Goal: Information Seeking & Learning: Compare options

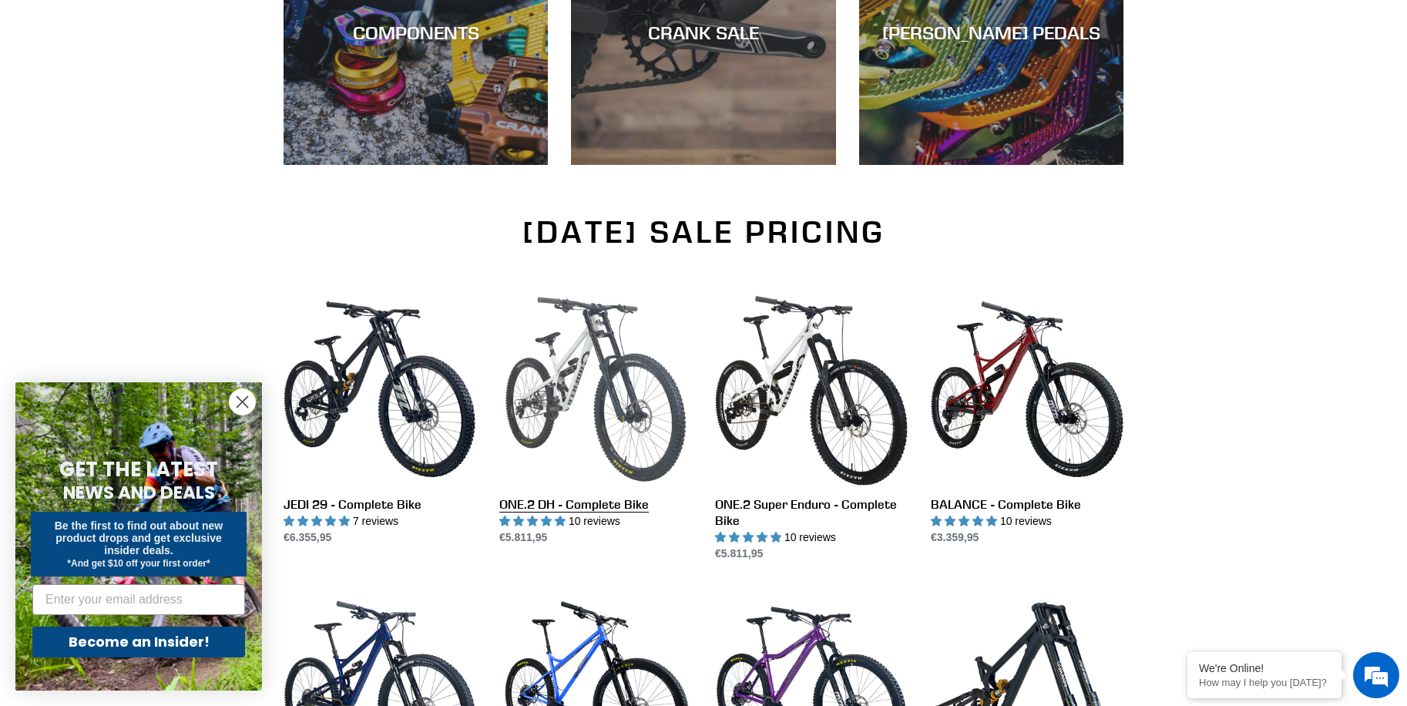
scroll to position [848, 0]
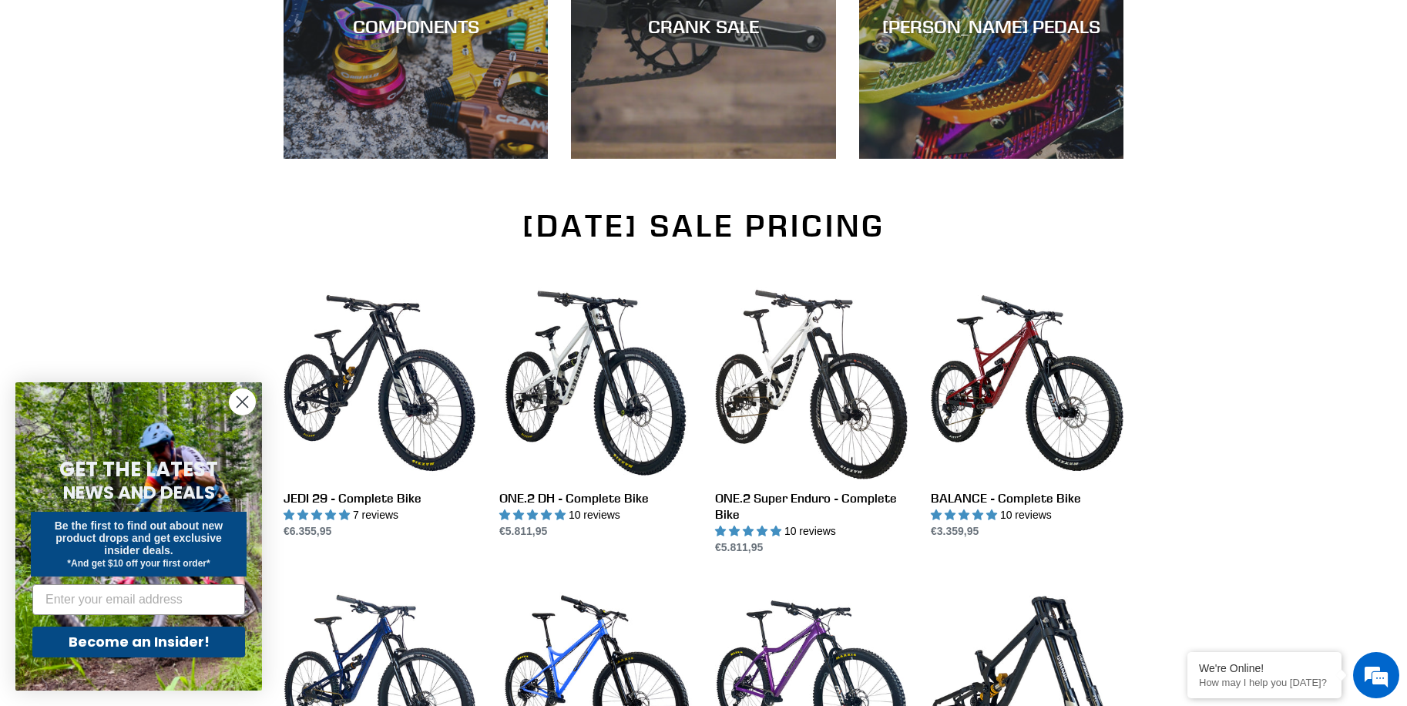
click at [240, 396] on circle "Close dialog" at bounding box center [242, 401] width 25 height 25
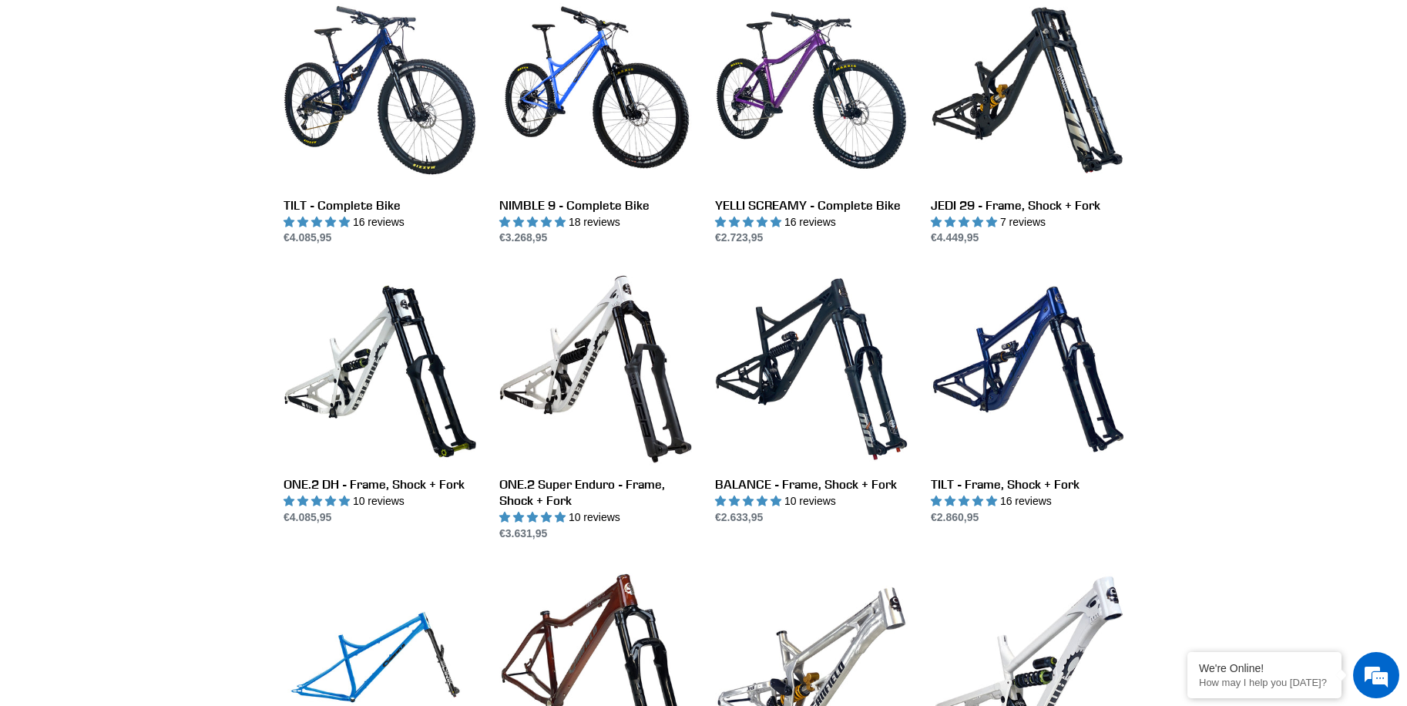
scroll to position [1387, 0]
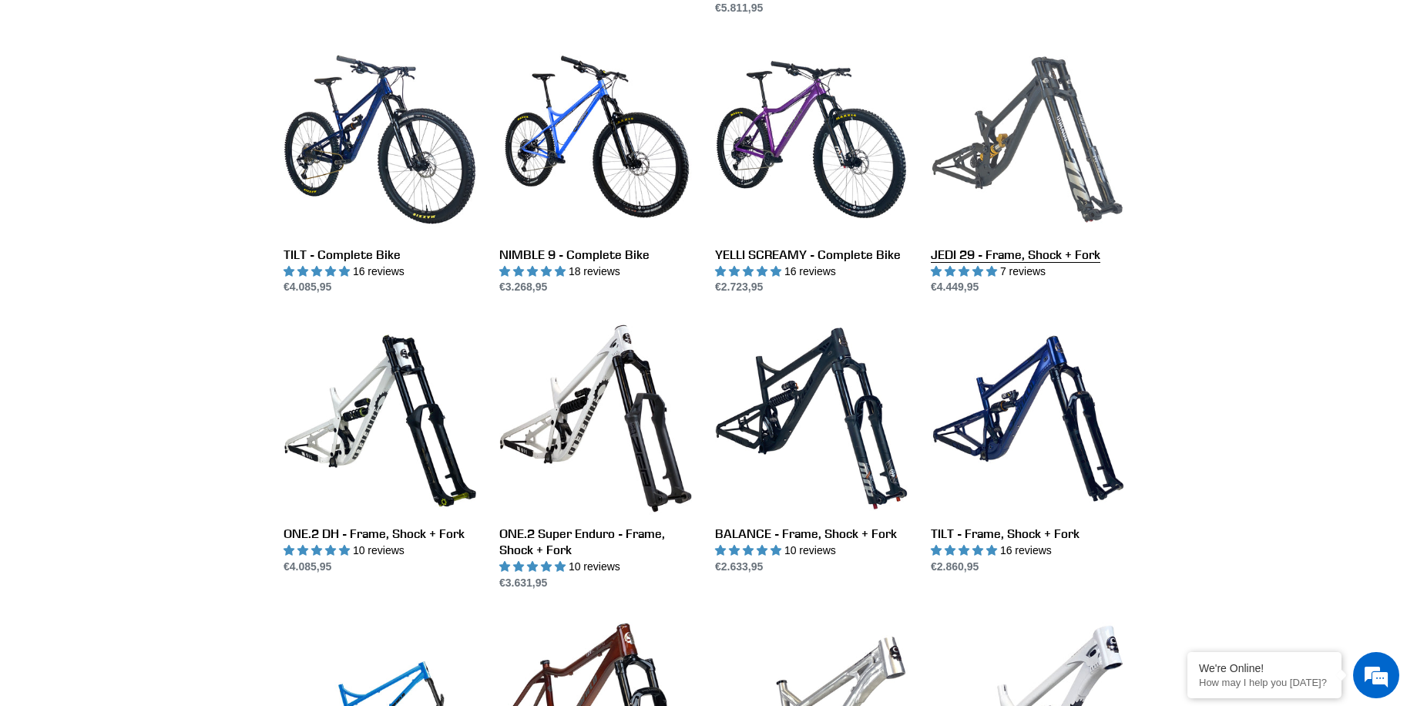
click at [1004, 150] on link "JEDI 29 - Frame, Shock + Fork" at bounding box center [1027, 169] width 193 height 253
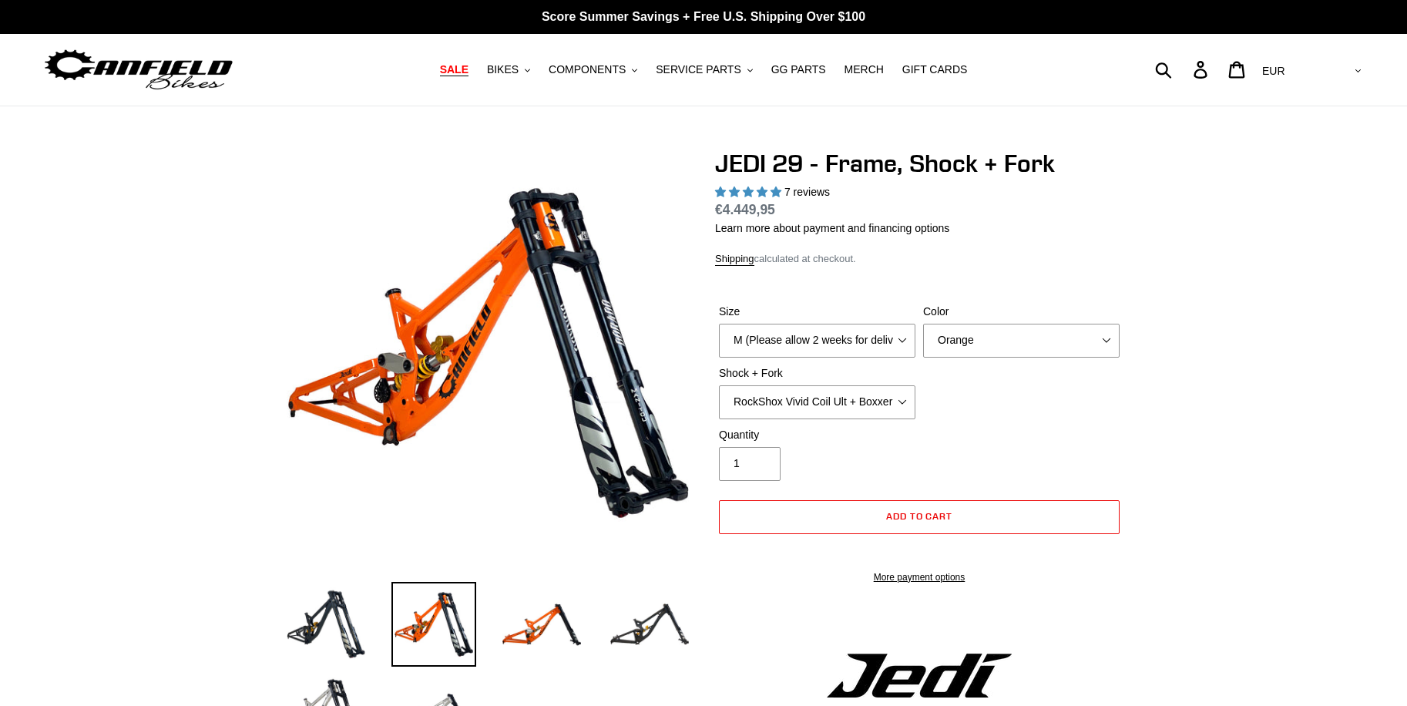
select select "highest-rating"
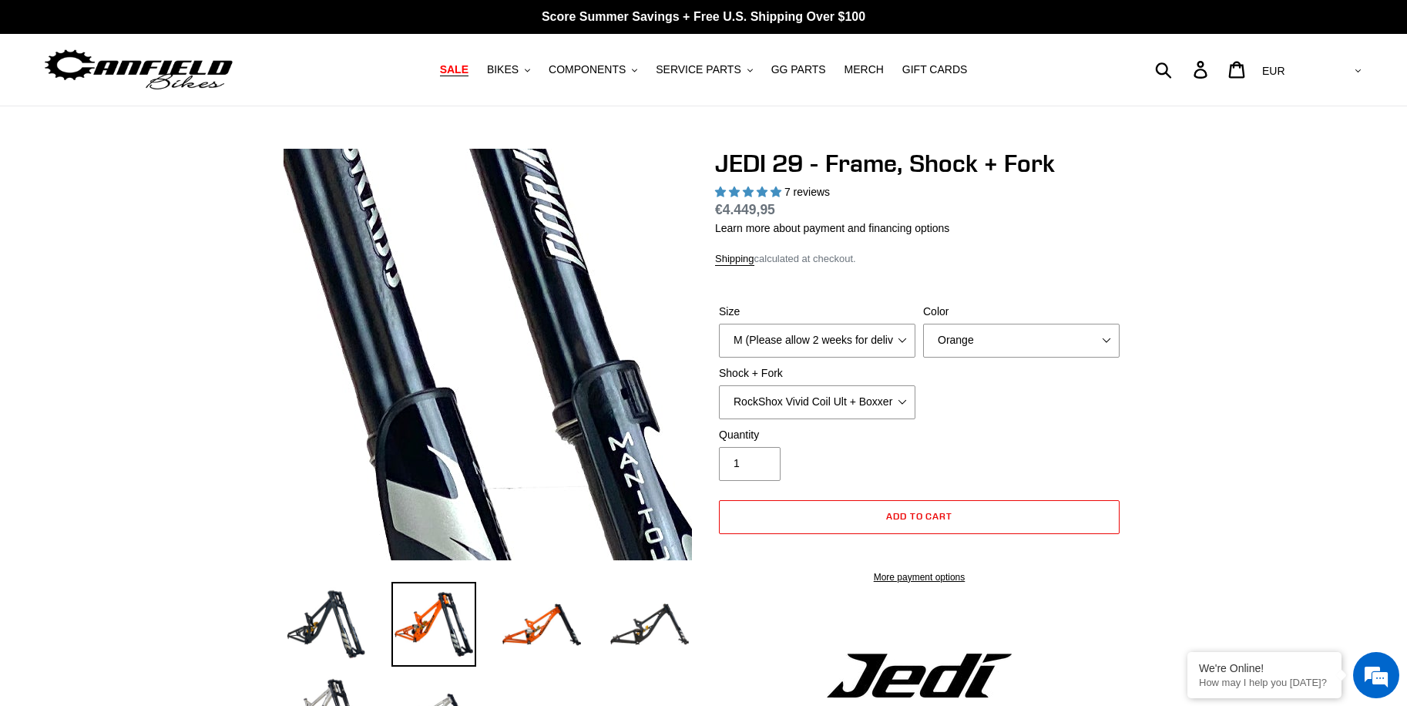
scroll to position [77, 0]
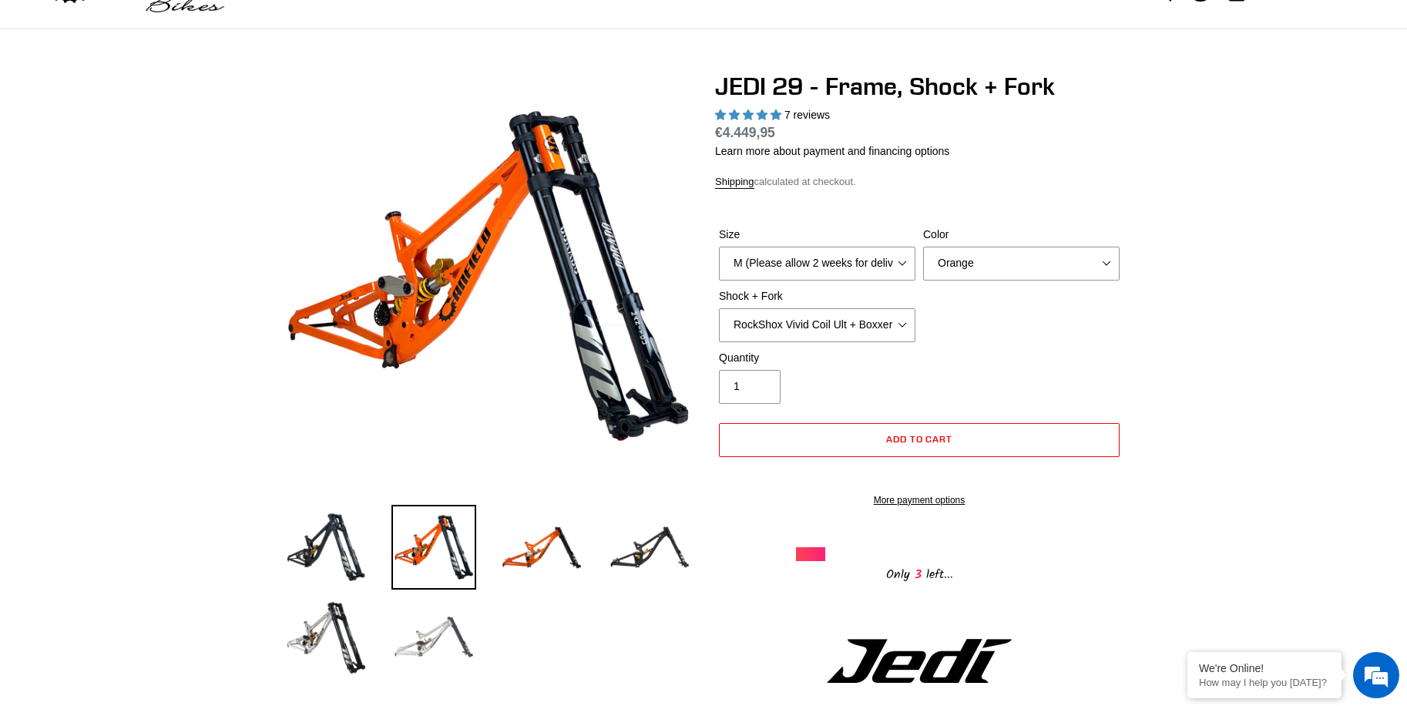
click at [424, 640] on img at bounding box center [433, 636] width 85 height 85
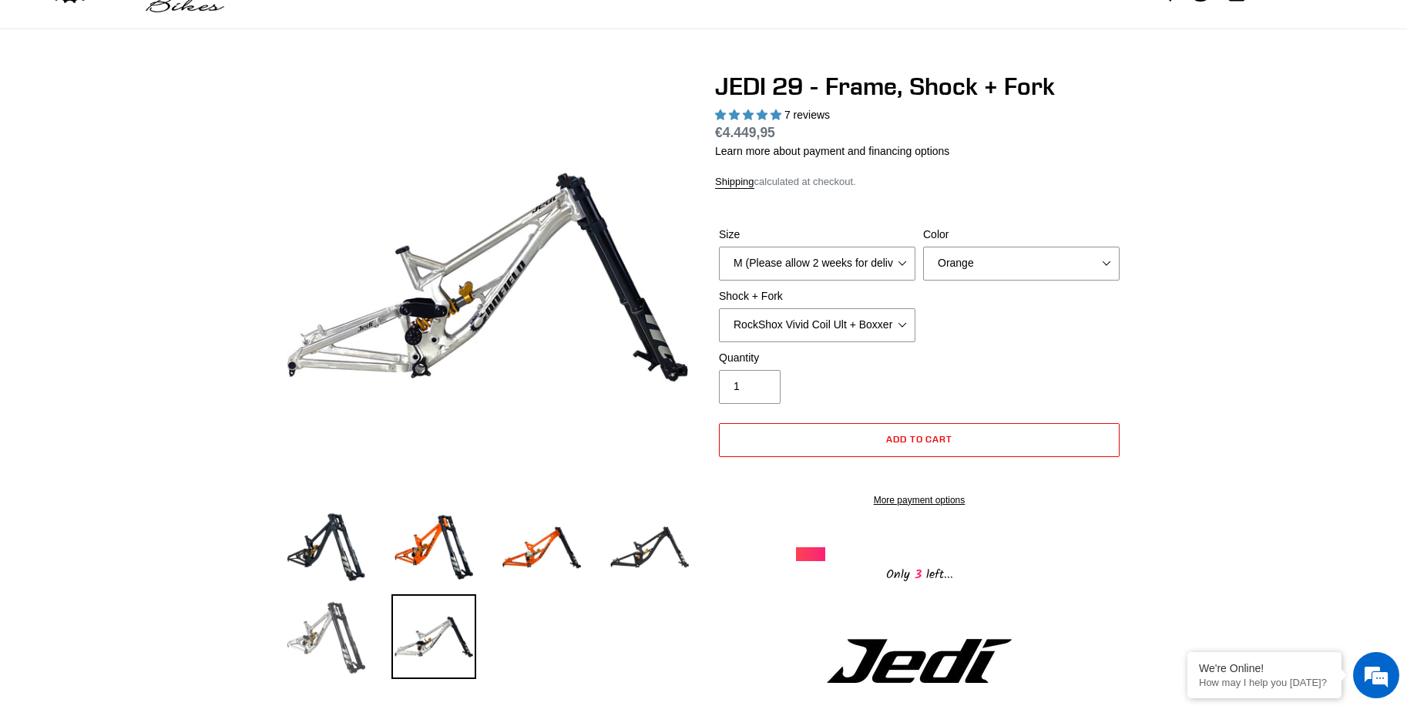
click at [312, 640] on img at bounding box center [326, 636] width 85 height 85
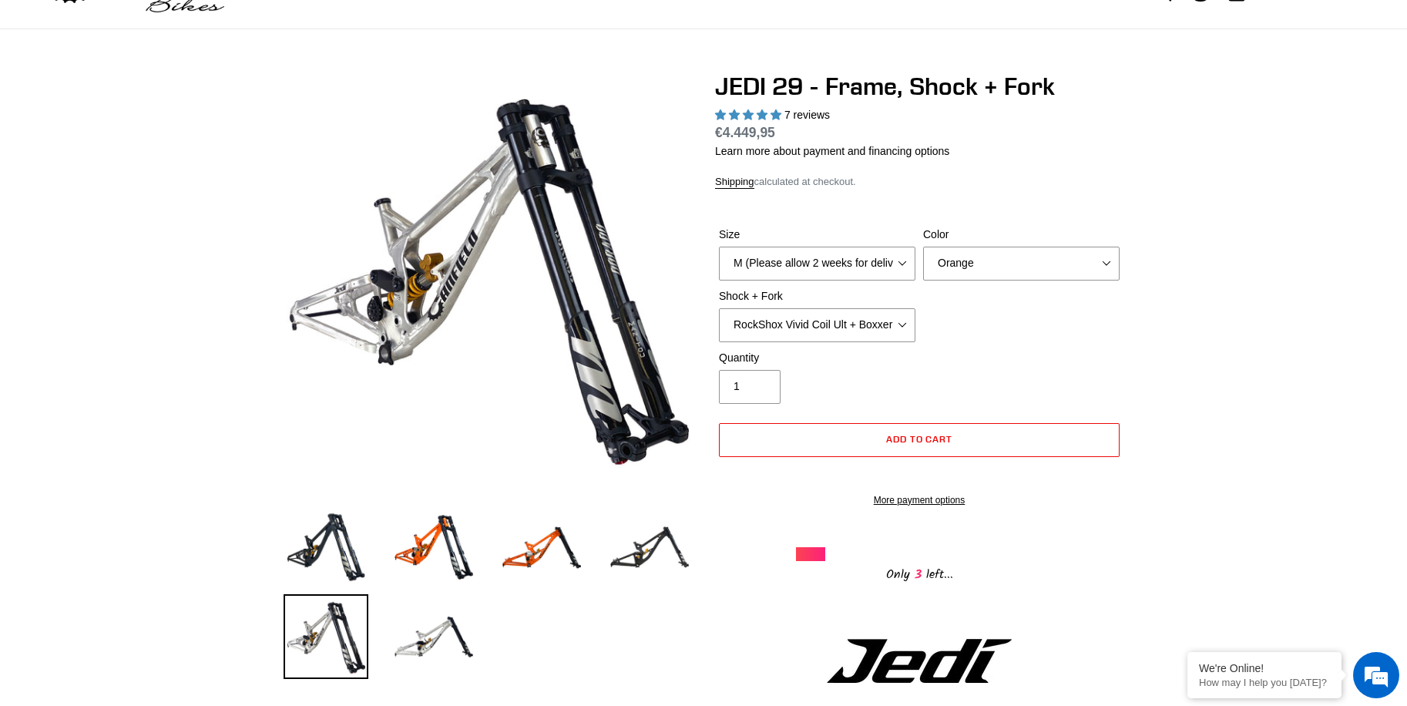
scroll to position [0, 0]
click at [789, 321] on select "RockShox Vivid Coil Ult + Boxxer RC2 C3 Ult Fox DHX2 250x75 + Fox 40 Float Grip…" at bounding box center [817, 325] width 196 height 34
click at [719, 308] on select "RockShox Vivid Coil Ult + Boxxer RC2 C3 Ult Fox DHX2 250x75 + Fox 40 Float Grip…" at bounding box center [817, 325] width 196 height 34
click at [781, 327] on select "RockShox Vivid Coil Ult + Boxxer RC2 C3 Ult Fox DHX2 250x75 + Fox 40 Float Grip…" at bounding box center [817, 325] width 196 height 34
select select "RockShox Vivid Coil Ult + Boxxer RC2 C3 Ult"
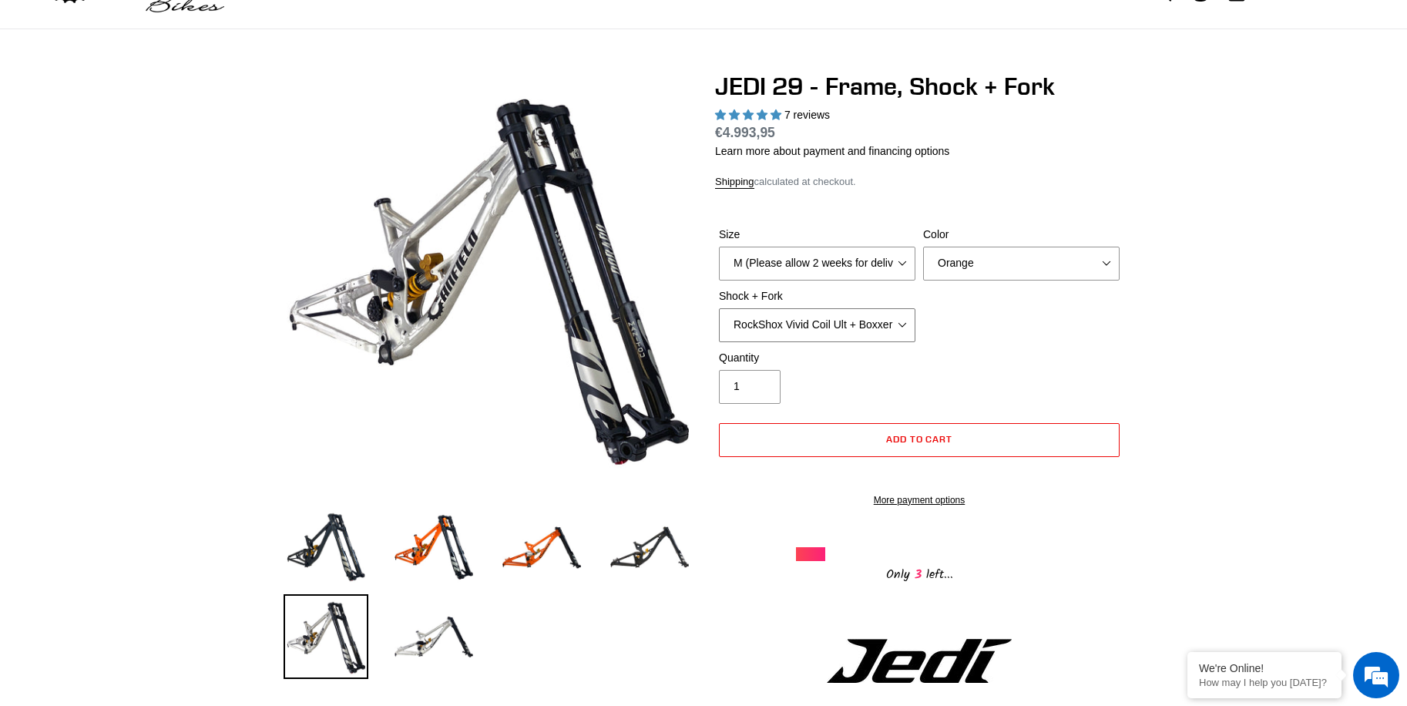
click at [719, 308] on select "RockShox Vivid Coil Ult + Boxxer RC2 C3 Ult Fox DHX2 250x75 + Fox 40 Float Grip…" at bounding box center [817, 325] width 196 height 34
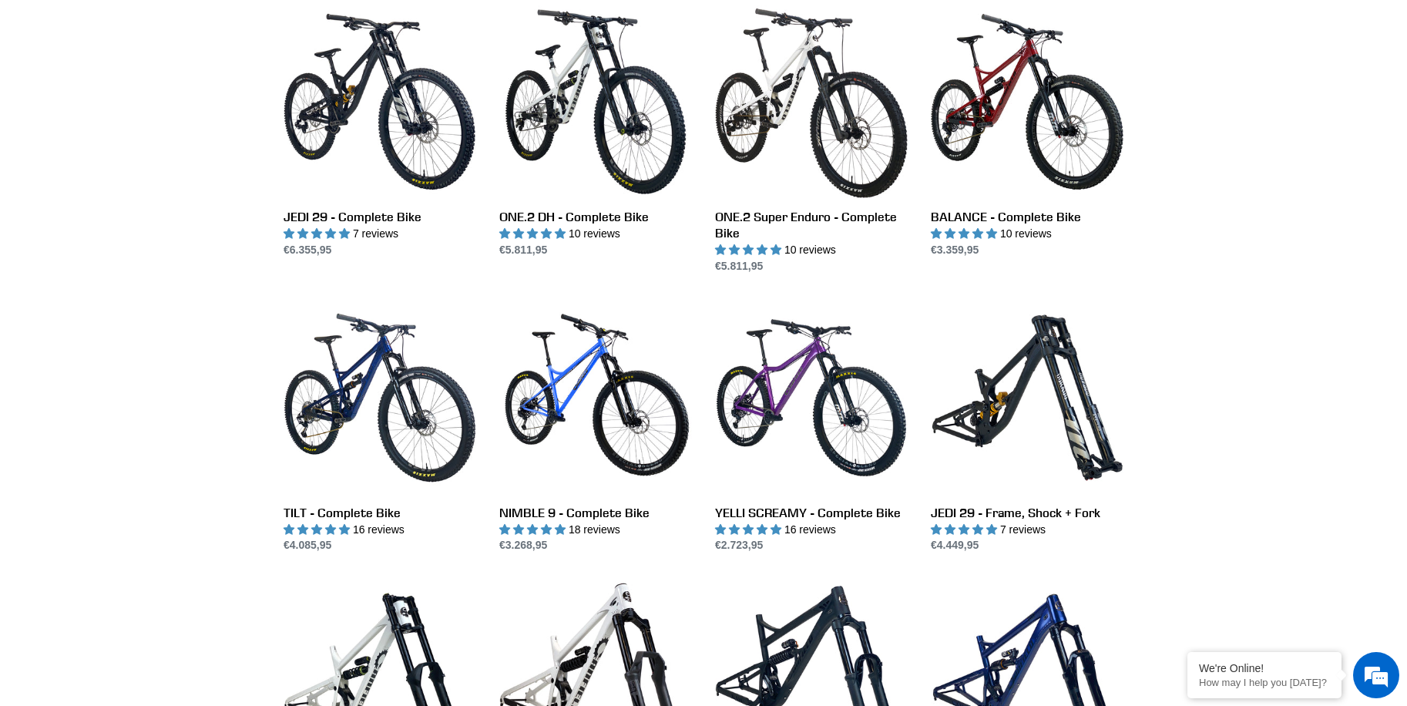
scroll to position [1079, 0]
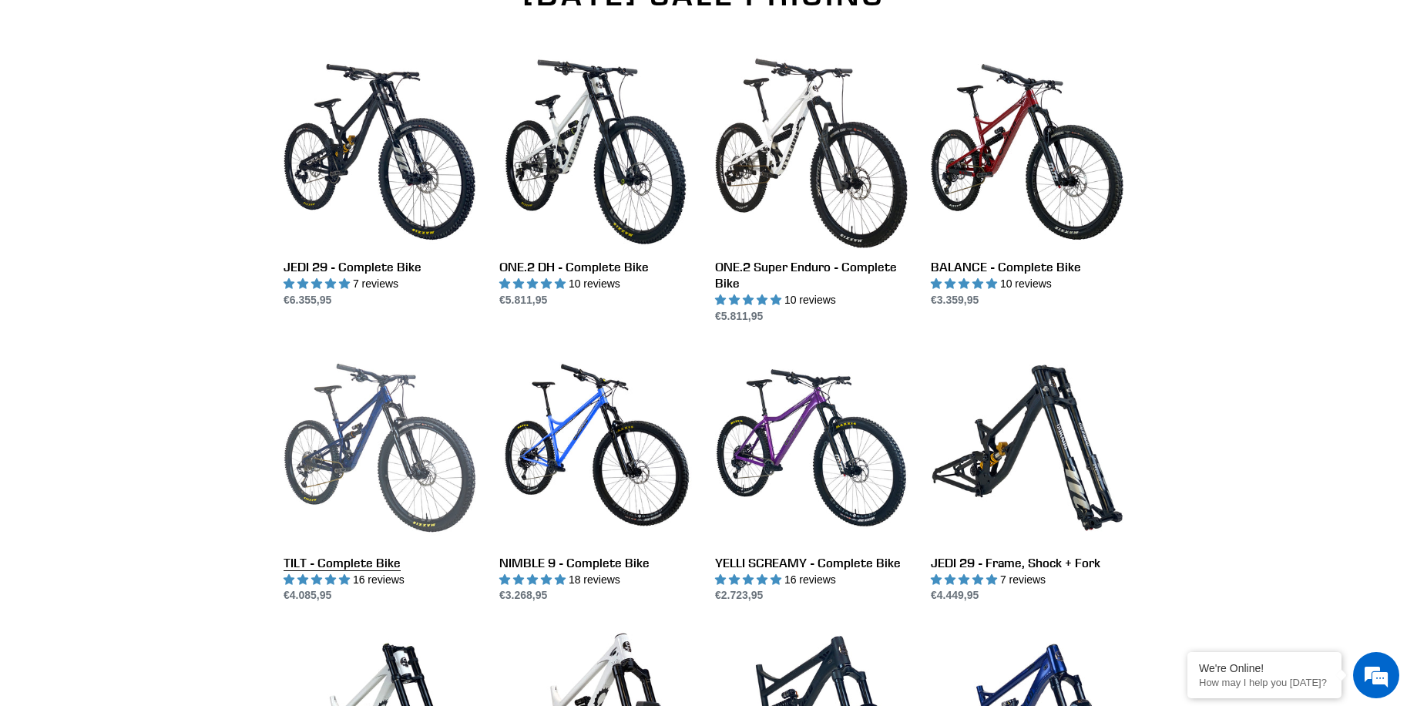
click at [326, 449] on link "TILT - Complete Bike" at bounding box center [380, 477] width 193 height 253
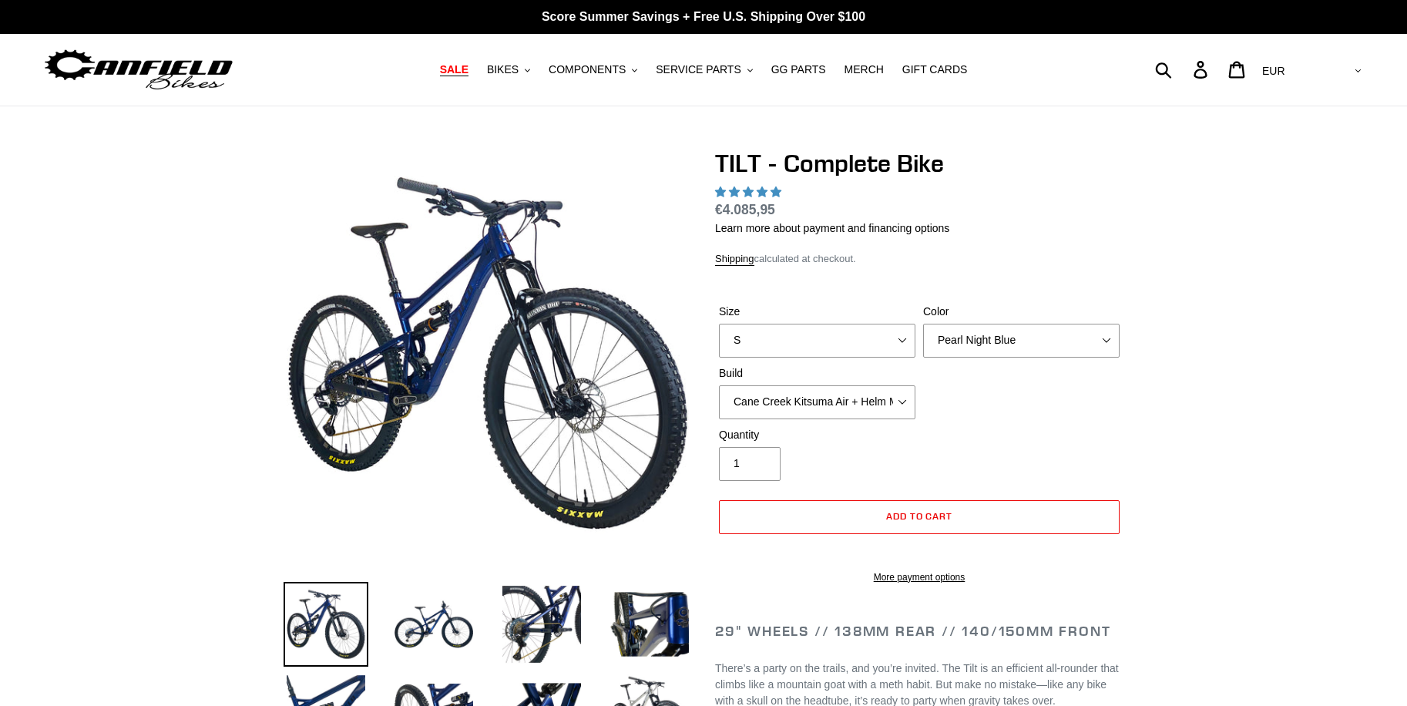
select select "highest-rating"
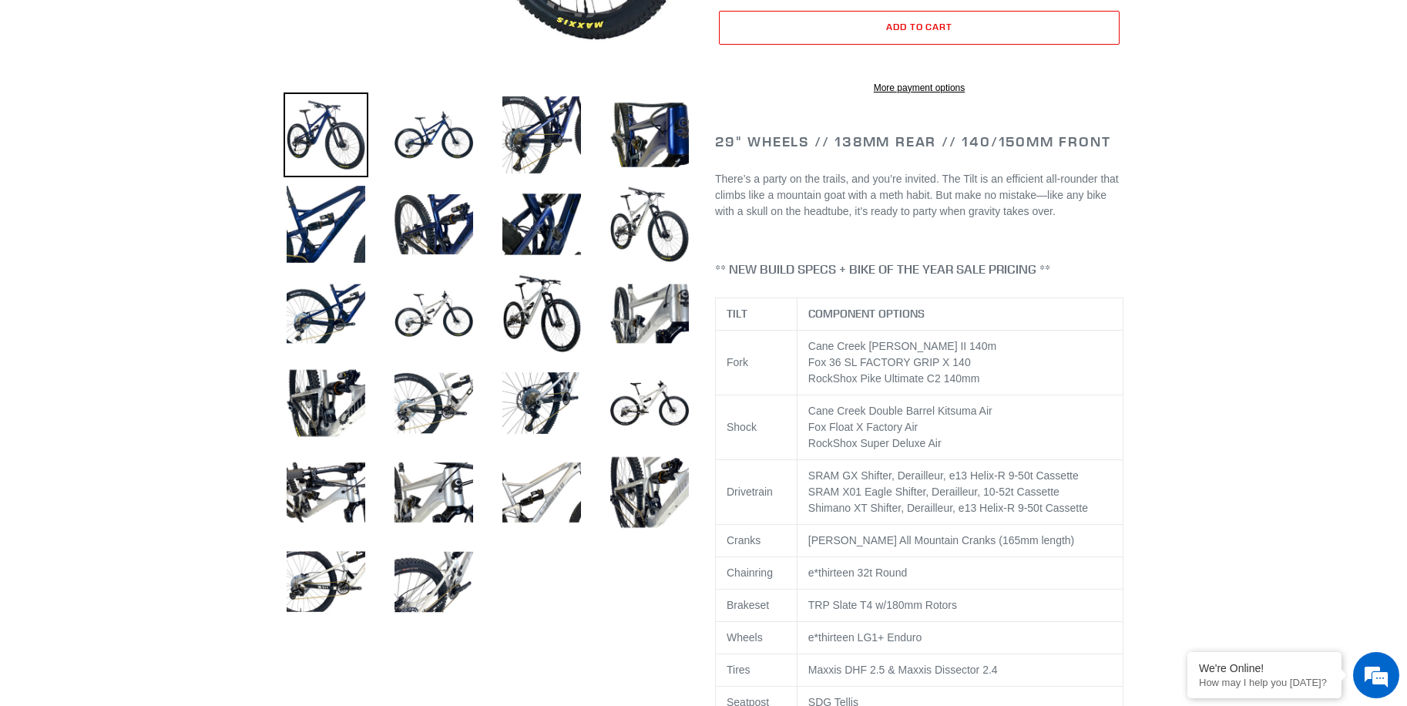
scroll to position [231, 0]
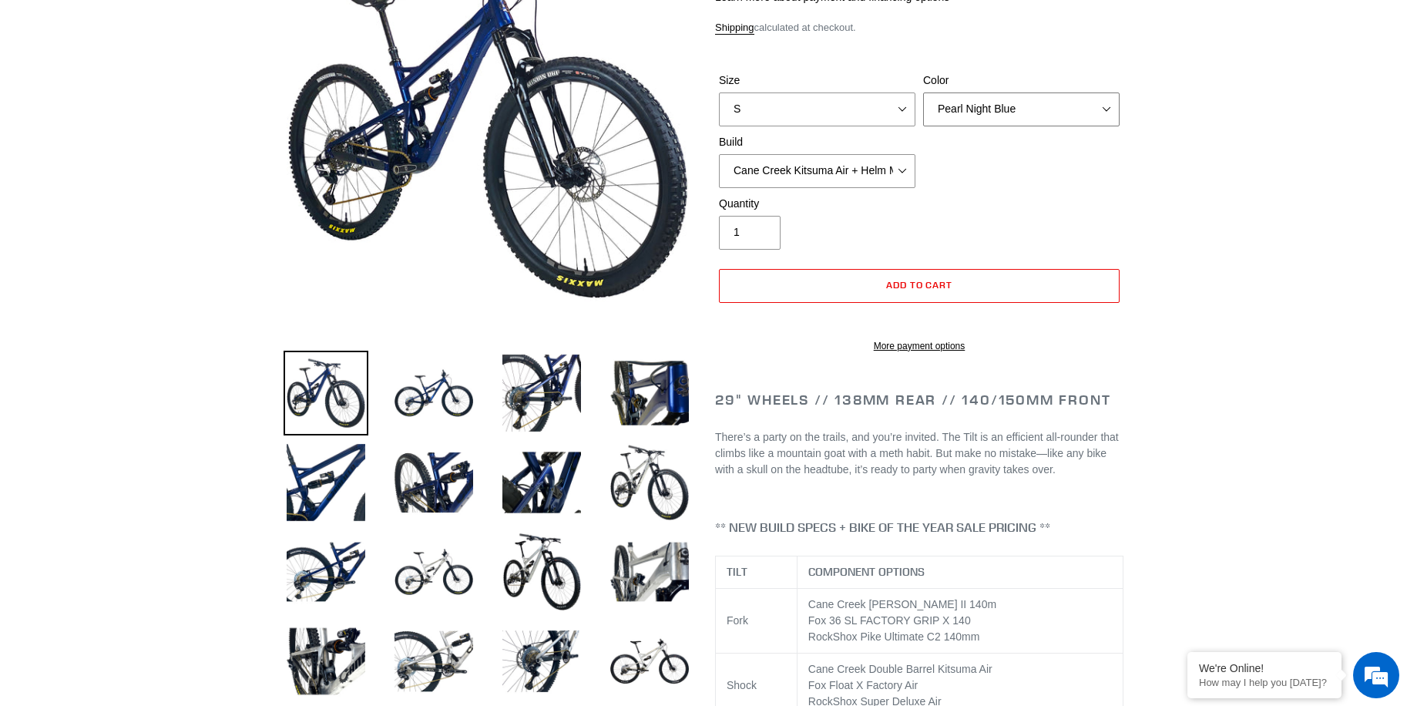
click at [1017, 112] on select "Pearl Night Blue Stealth Silver Raw" at bounding box center [1021, 109] width 196 height 34
click at [923, 92] on select "Pearl Night Blue Stealth Silver Raw" at bounding box center [1021, 109] width 196 height 34
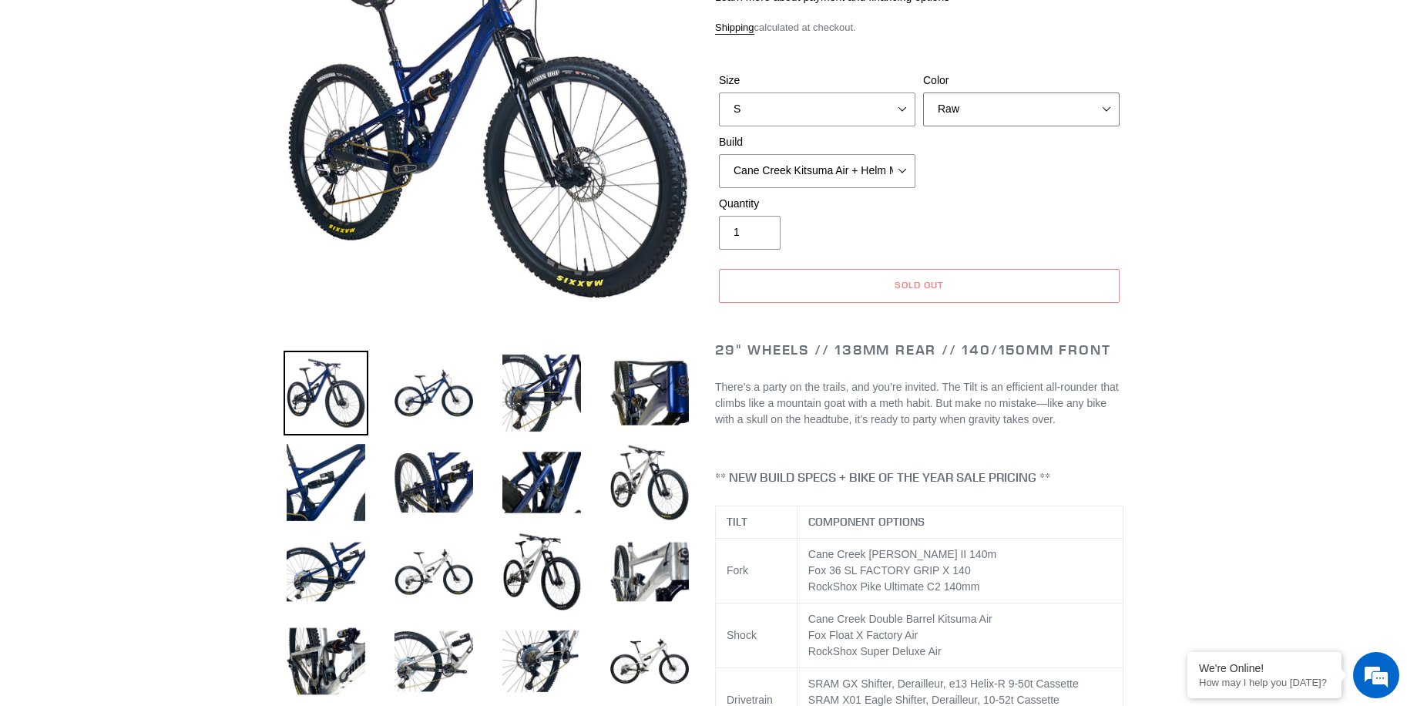
click at [1017, 110] on select "Pearl Night Blue Stealth Silver Raw" at bounding box center [1021, 109] width 196 height 34
select select "Stealth Silver"
click at [923, 92] on select "Pearl Night Blue Stealth Silver Raw" at bounding box center [1021, 109] width 196 height 34
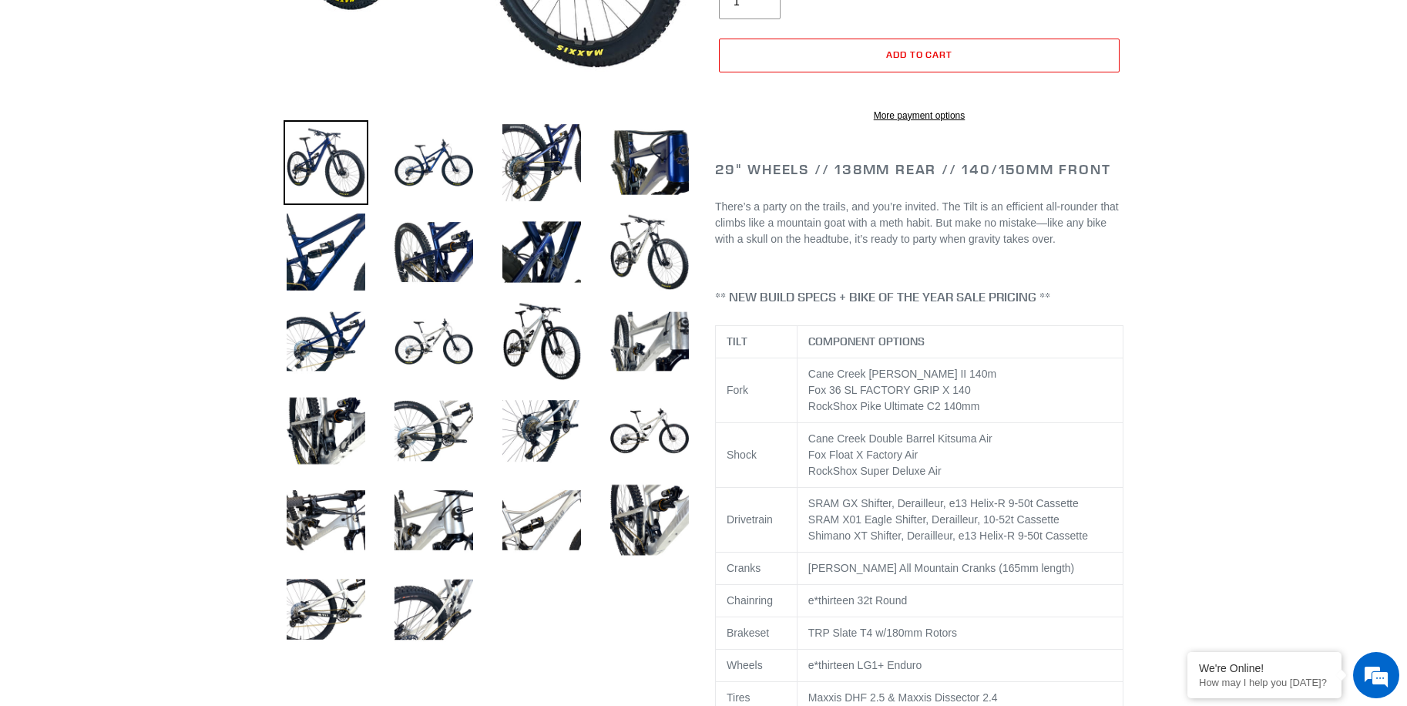
scroll to position [462, 0]
click at [641, 442] on img at bounding box center [649, 430] width 85 height 85
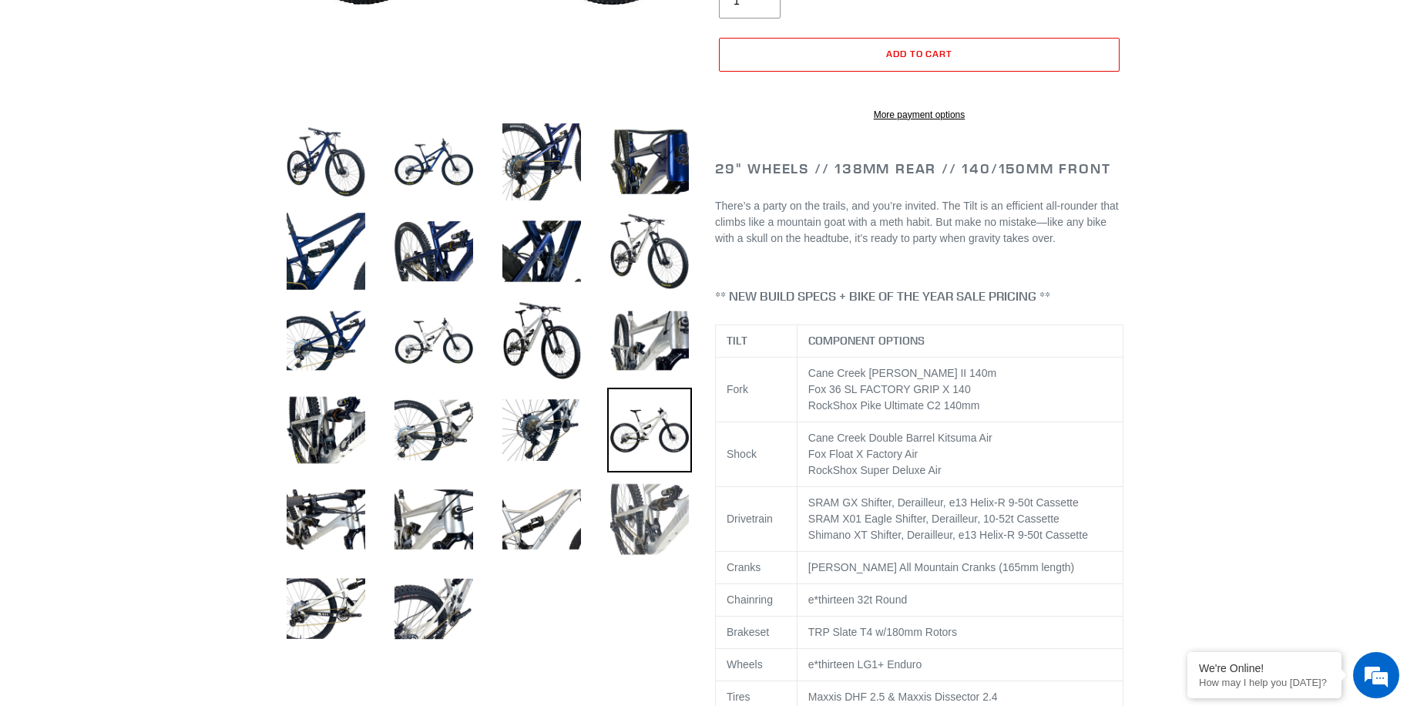
click at [627, 526] on img at bounding box center [649, 519] width 85 height 85
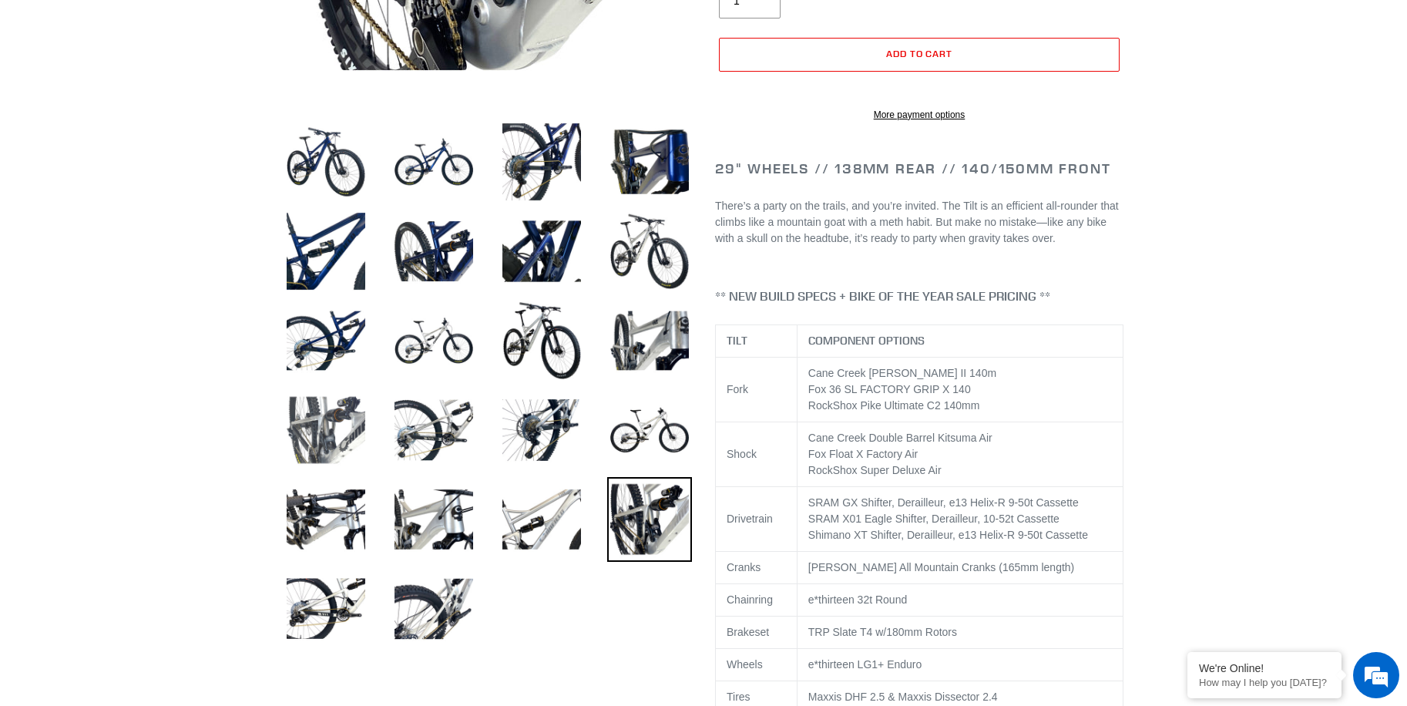
click at [310, 442] on img at bounding box center [326, 430] width 85 height 85
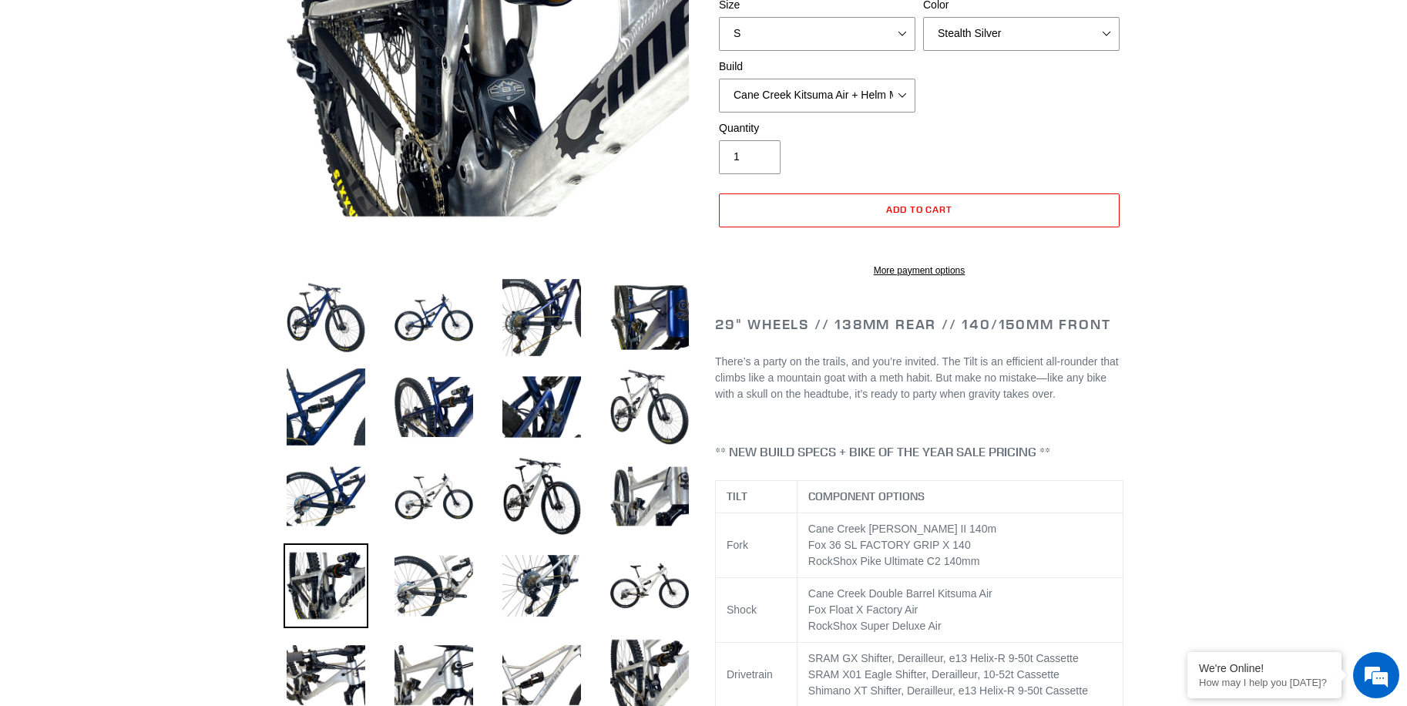
scroll to position [308, 0]
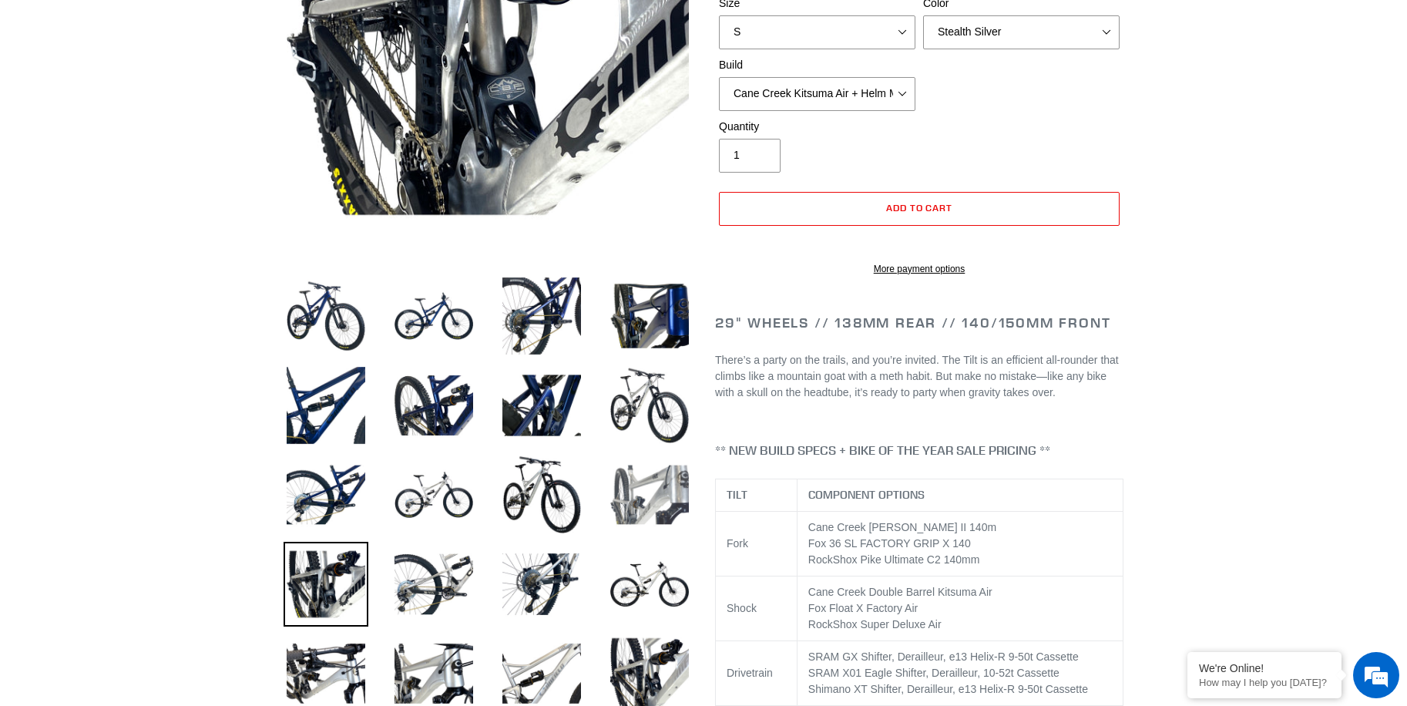
click at [659, 509] on img at bounding box center [649, 494] width 85 height 85
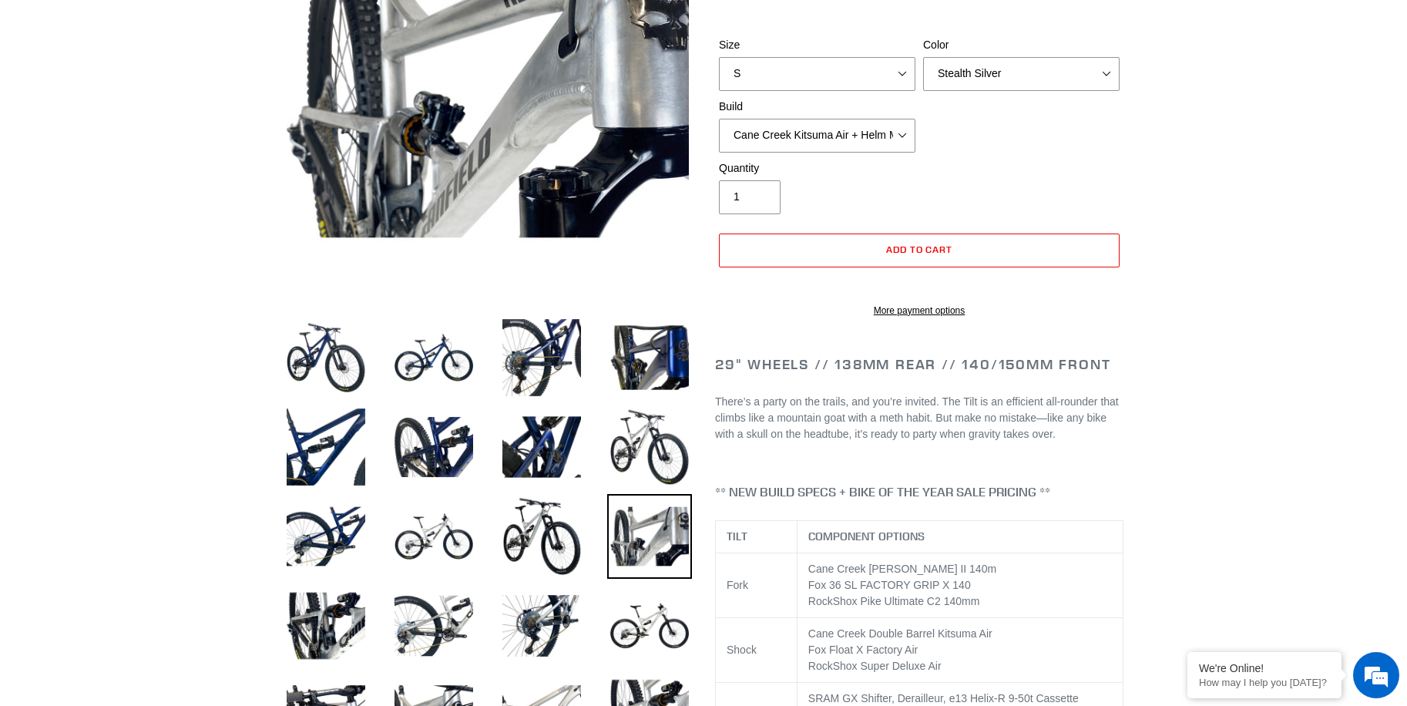
scroll to position [0, 0]
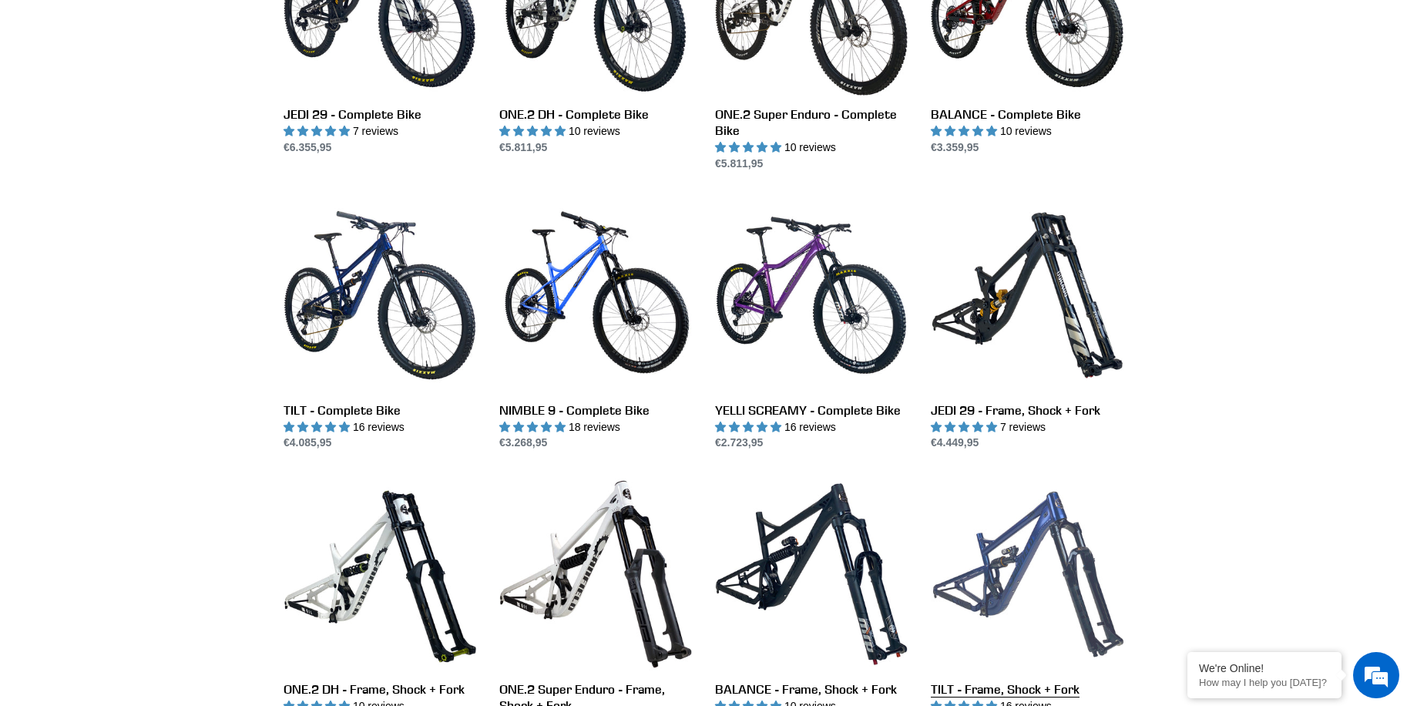
scroll to position [1387, 0]
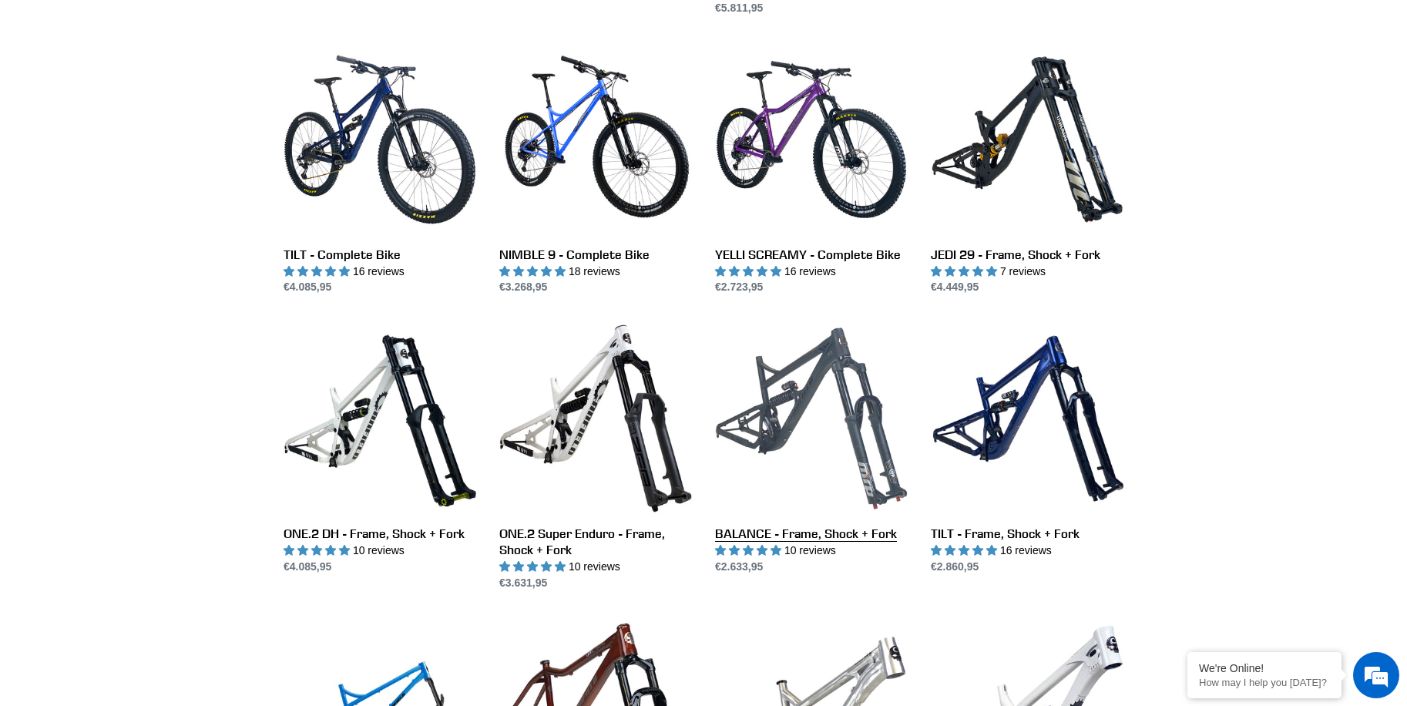
click at [763, 403] on link "BALANCE - Frame, Shock + Fork" at bounding box center [811, 448] width 193 height 253
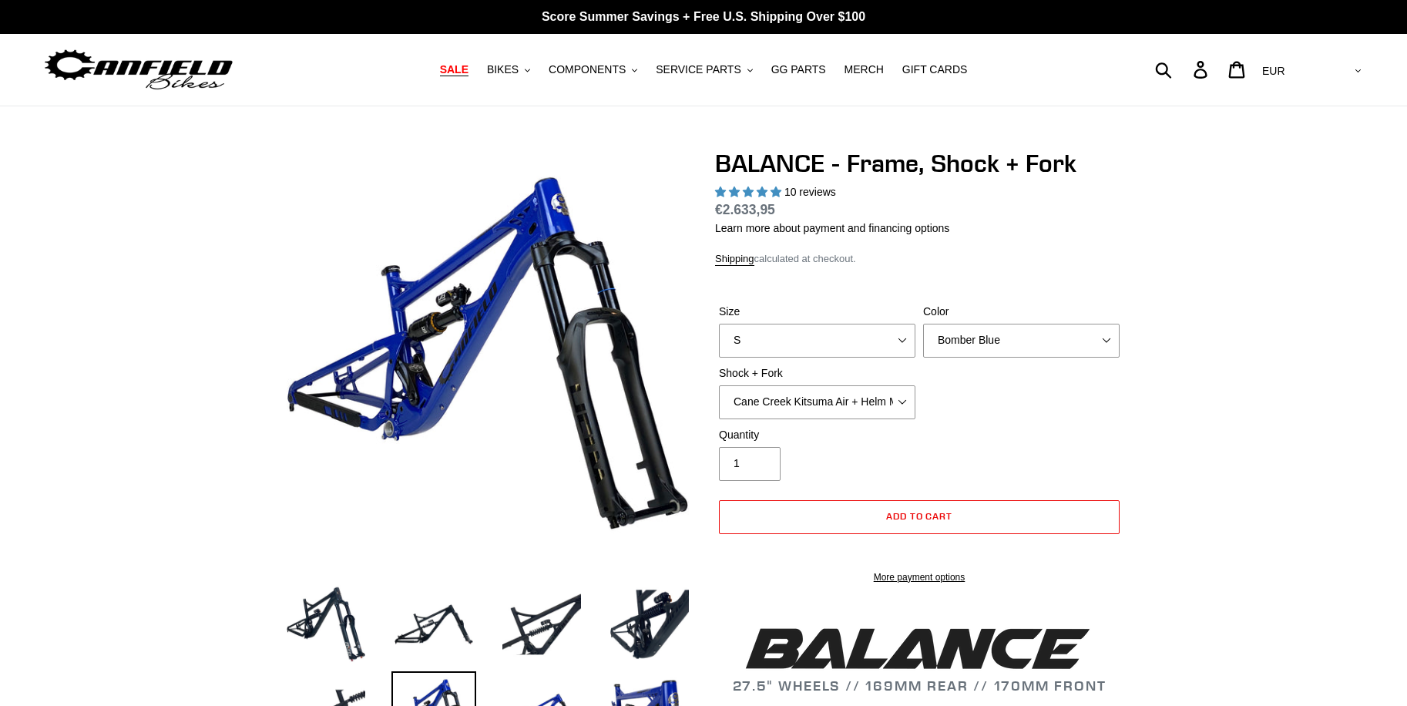
select select "highest-rating"
click at [796, 402] on select "Cane Creek Kitsuma Air + Helm MKII 27.5 170mm Fox Float X2 or DHX2 + Fox Float …" at bounding box center [817, 402] width 196 height 34
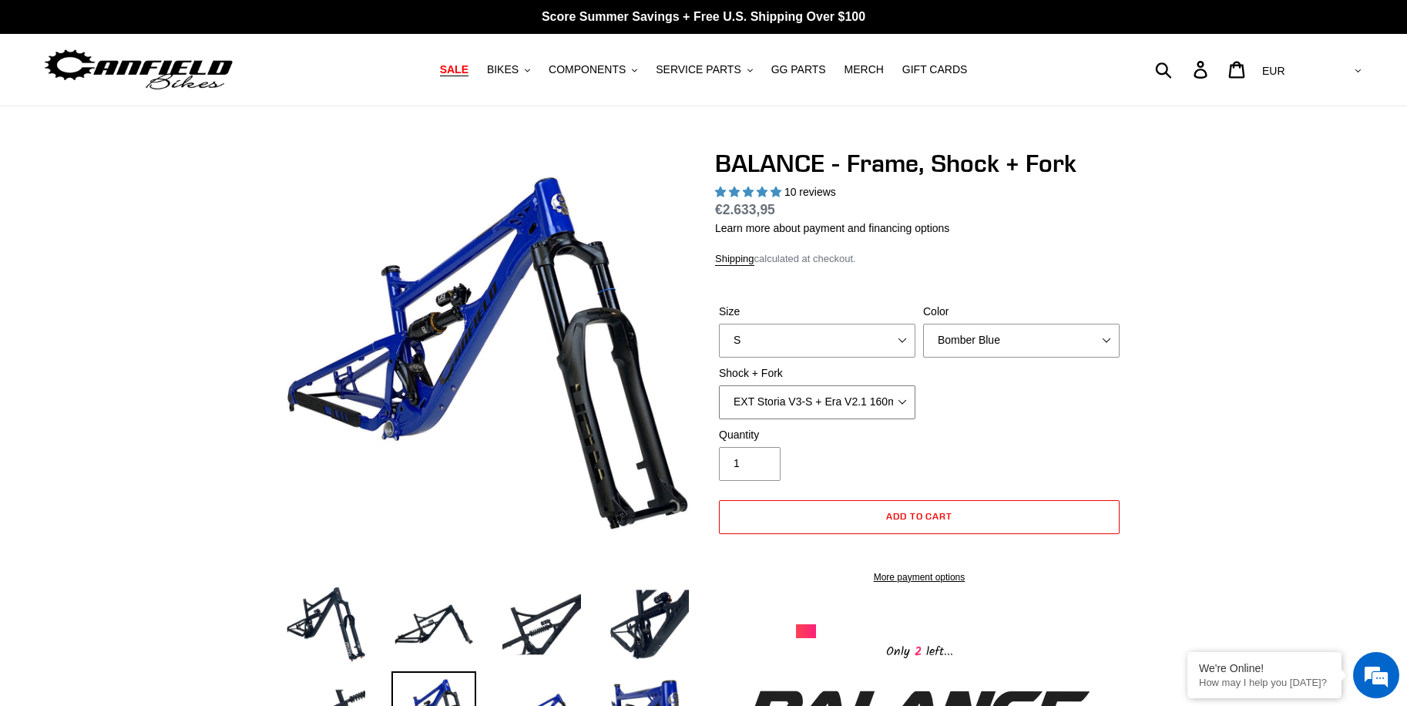
click at [719, 385] on select "Cane Creek Kitsuma Air + Helm MKII 27.5 170mm Fox Float X2 or DHX2 + Fox Float …" at bounding box center [817, 402] width 196 height 34
click at [802, 401] on select "Cane Creek Kitsuma Air + Helm MKII 27.5 170mm Fox Float X2 or DHX2 + Fox Float …" at bounding box center [817, 402] width 196 height 34
select select "RockShox Vivid ULT + RockShox Lyrik Ultimate 170mm 27.5 (red)"
click at [719, 385] on select "Cane Creek Kitsuma Air + Helm MKII 27.5 170mm Fox Float X2 or DHX2 + Fox Float …" at bounding box center [817, 402] width 196 height 34
click at [793, 400] on select "Cane Creek Kitsuma Air + Helm MKII 27.5 170mm Fox Float X2 or DHX2 + Fox Float …" at bounding box center [817, 402] width 196 height 34
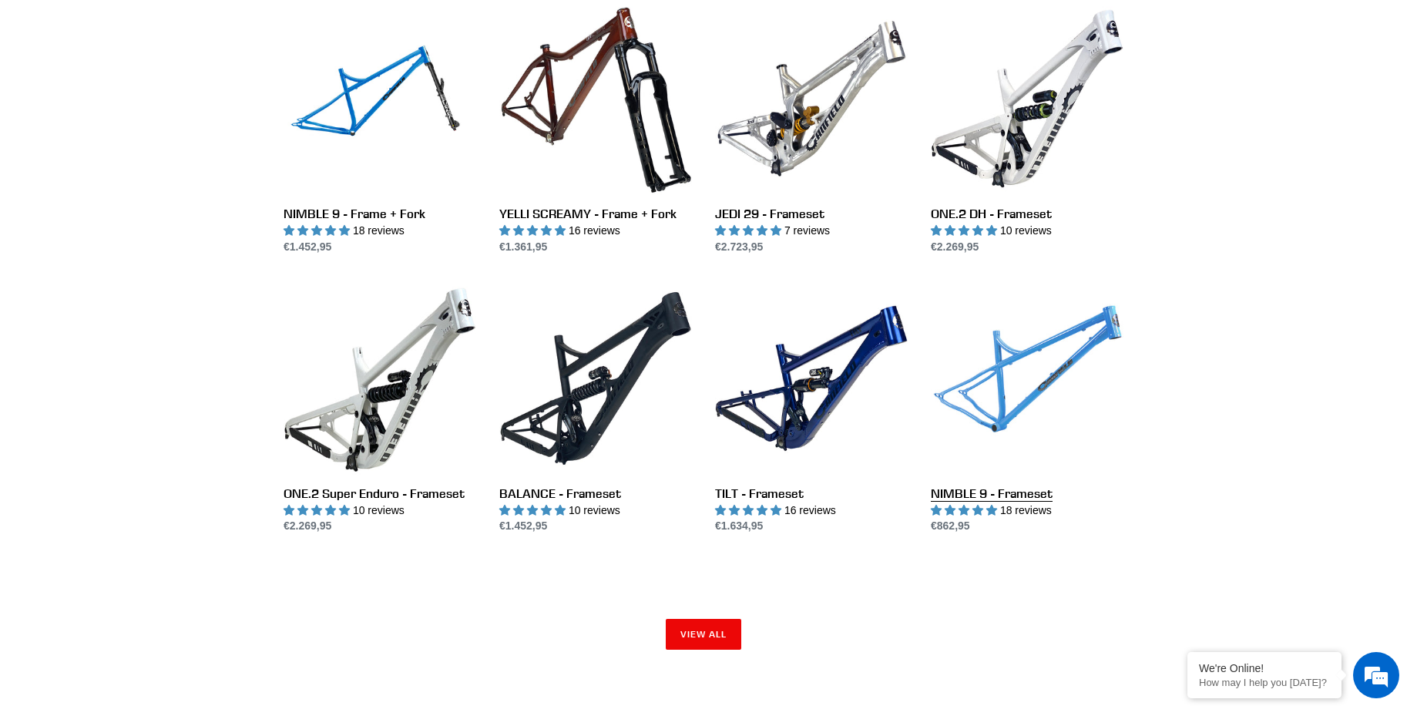
scroll to position [2003, 0]
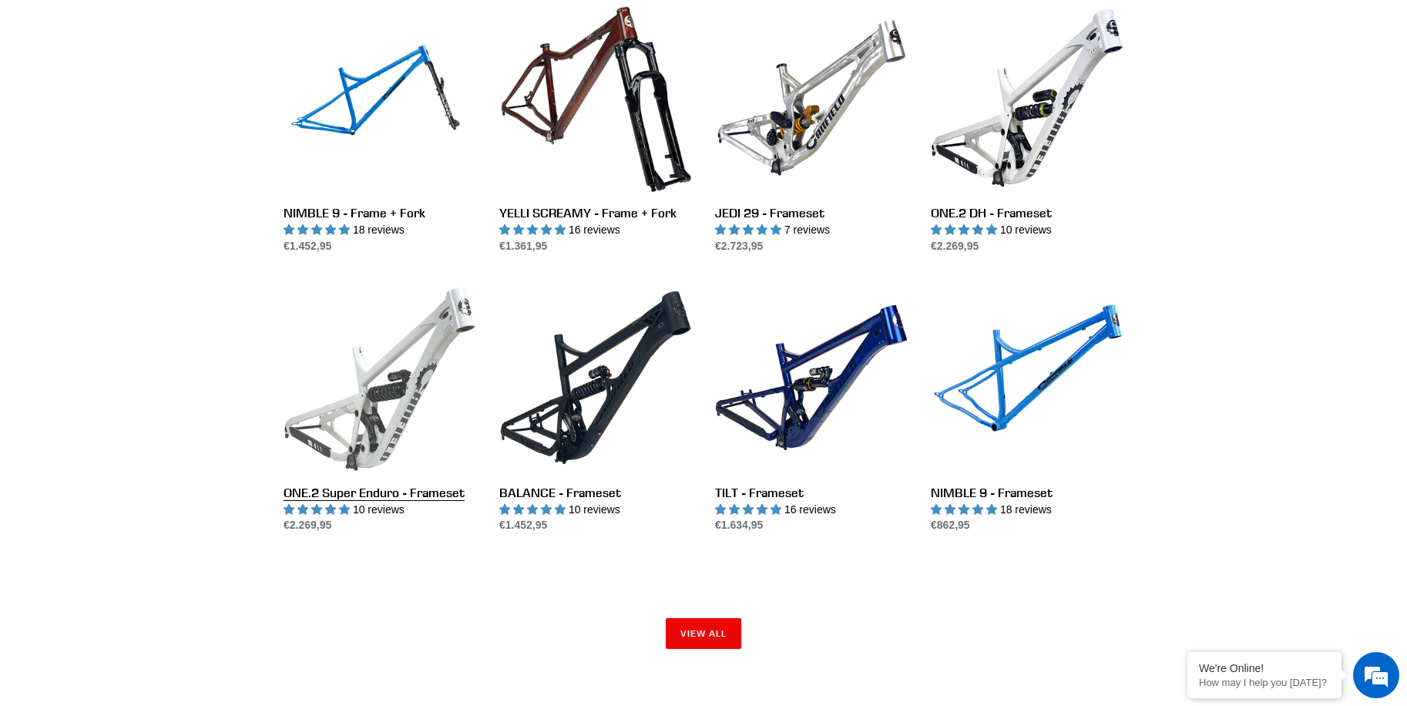
click at [354, 423] on link "ONE.2 Super Enduro - Frameset" at bounding box center [380, 407] width 193 height 253
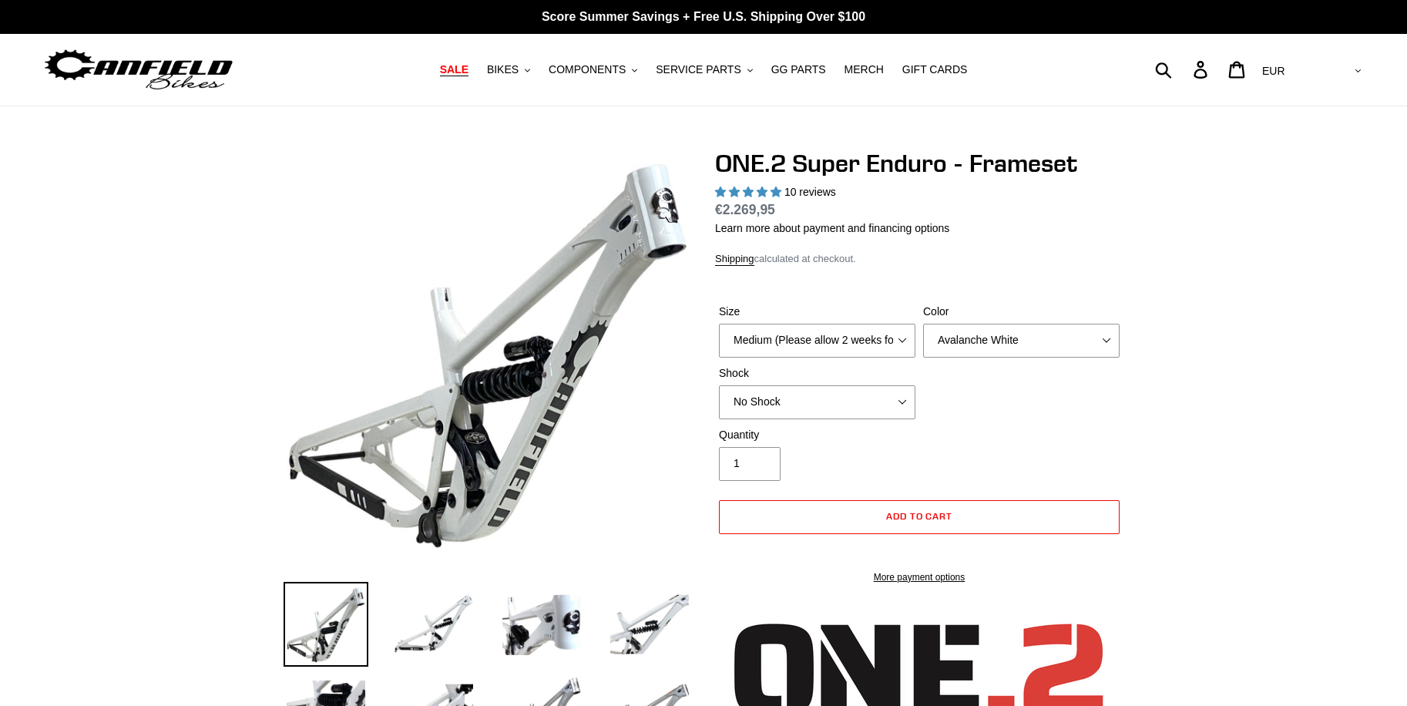
select select "highest-rating"
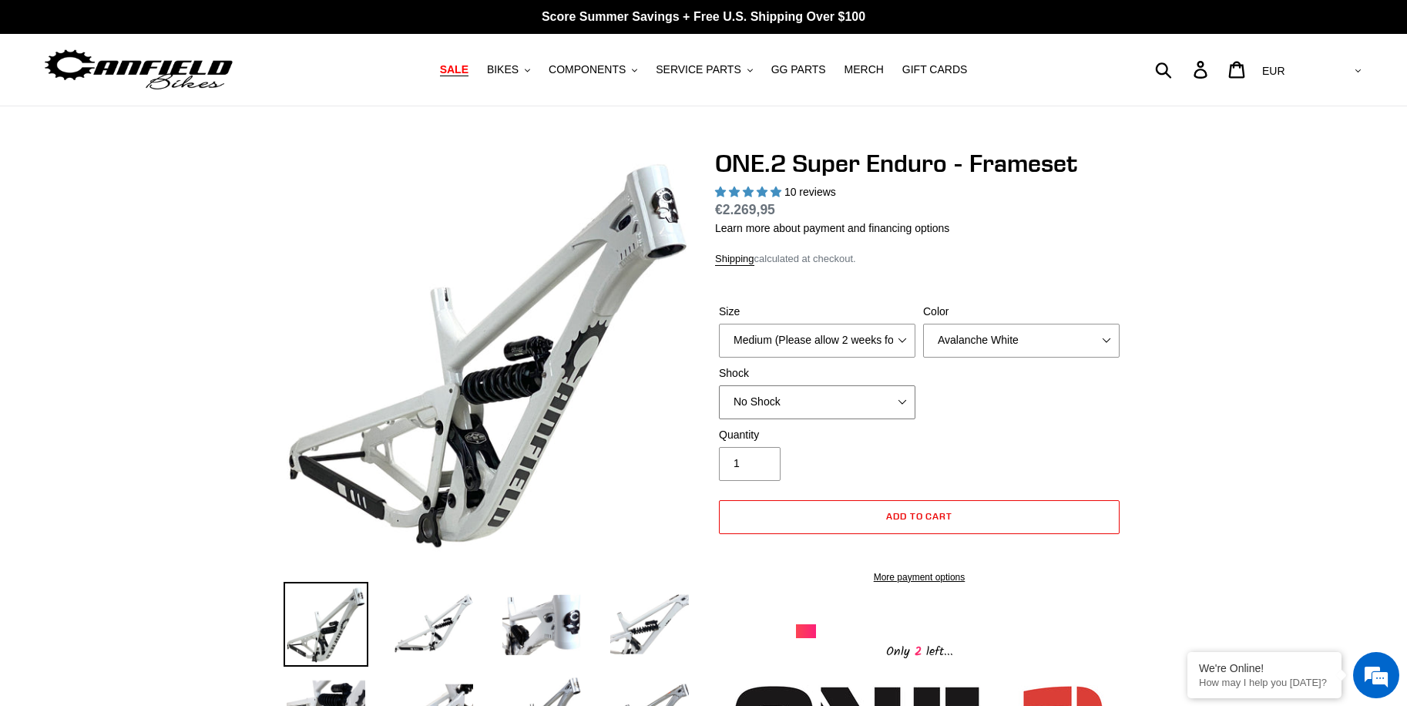
click at [835, 401] on select "No Shock RockShox Vivid Coil" at bounding box center [817, 402] width 196 height 34
select select "RockShox Vivid Coil"
click at [719, 385] on select "No Shock RockShox Vivid Coil" at bounding box center [817, 402] width 196 height 34
click at [992, 341] on select "Avalanche White Bentonite Grey" at bounding box center [1021, 341] width 196 height 34
click at [923, 324] on select "Avalanche White Bentonite Grey" at bounding box center [1021, 341] width 196 height 34
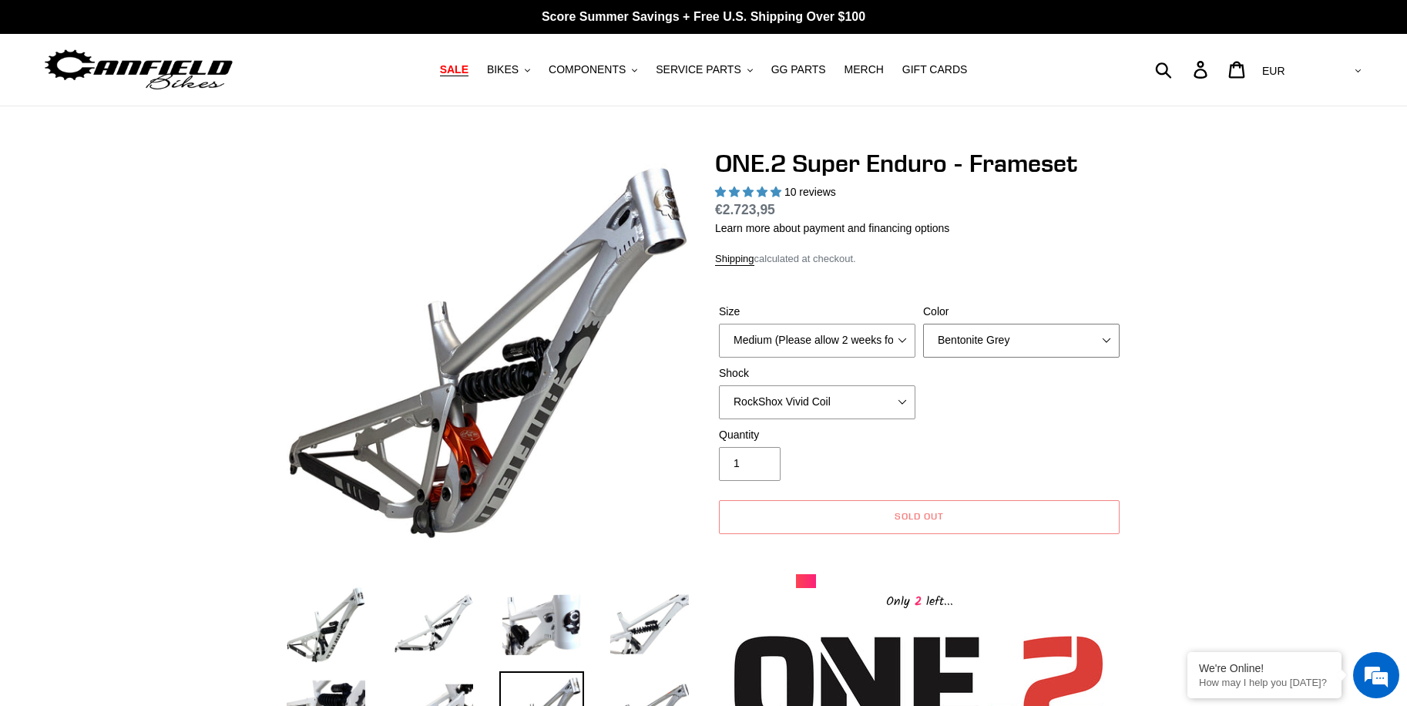
click at [1006, 346] on select "Avalanche White Bentonite Grey" at bounding box center [1021, 341] width 196 height 34
click at [923, 324] on select "Avalanche White Bentonite Grey" at bounding box center [1021, 341] width 196 height 34
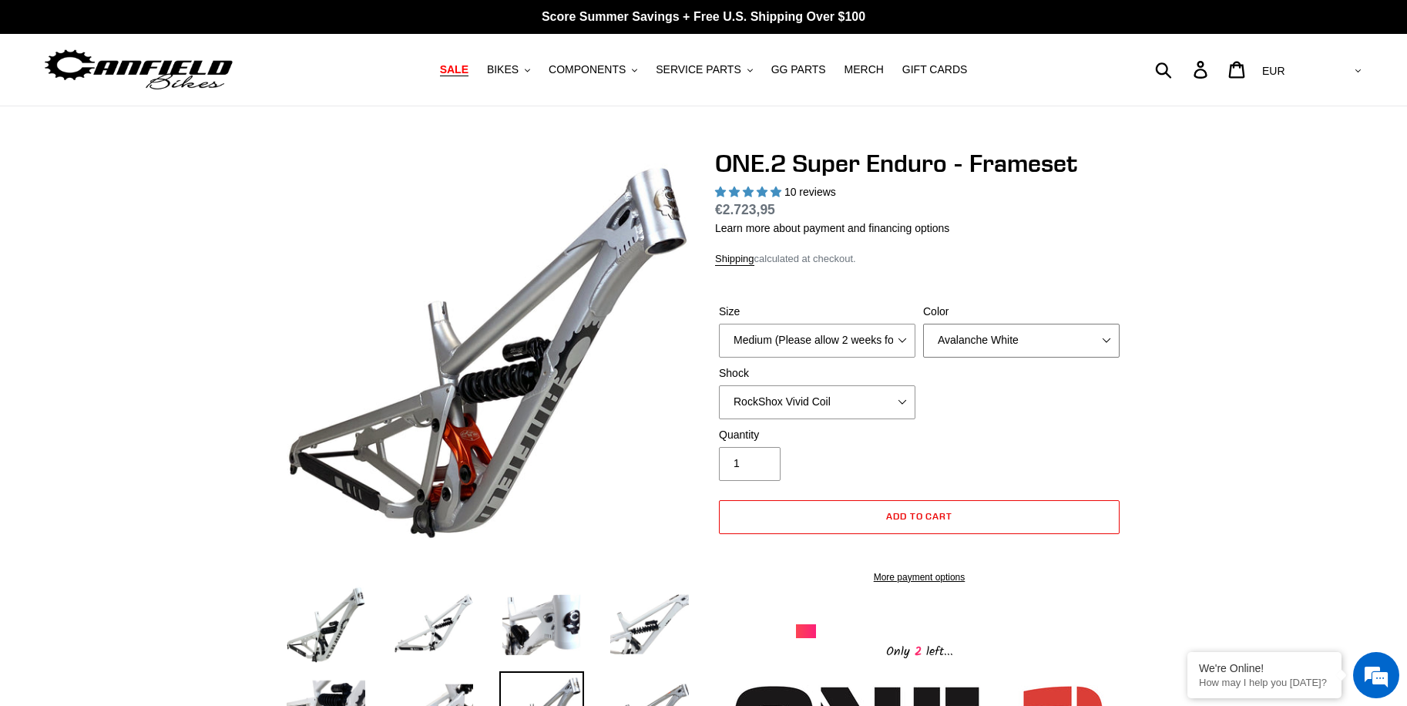
click at [982, 346] on select "Avalanche White Bentonite Grey" at bounding box center [1021, 341] width 196 height 34
select select "Bentonite Grey"
click at [923, 324] on select "Avalanche White Bentonite Grey" at bounding box center [1021, 341] width 196 height 34
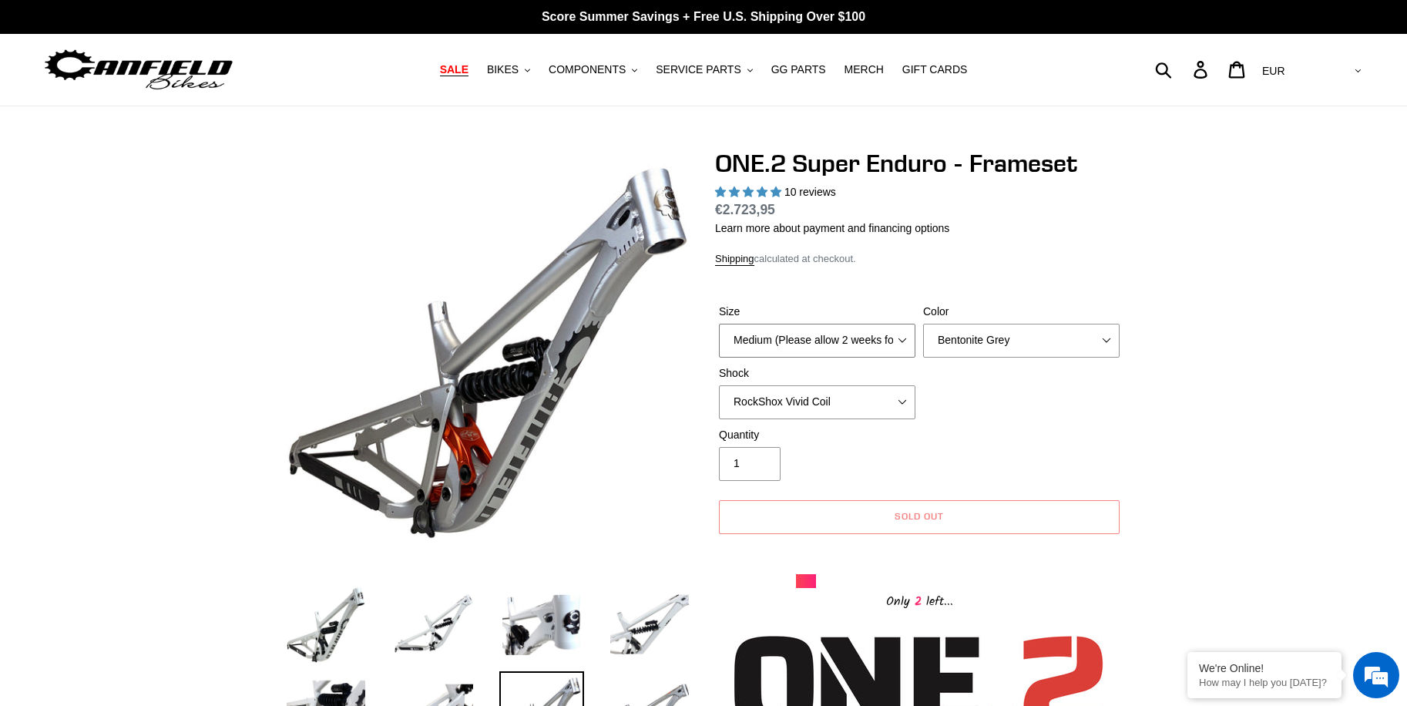
click at [831, 336] on select "Medium (Please allow 2 weeks for delivery) Large (Sold Out)" at bounding box center [817, 341] width 196 height 34
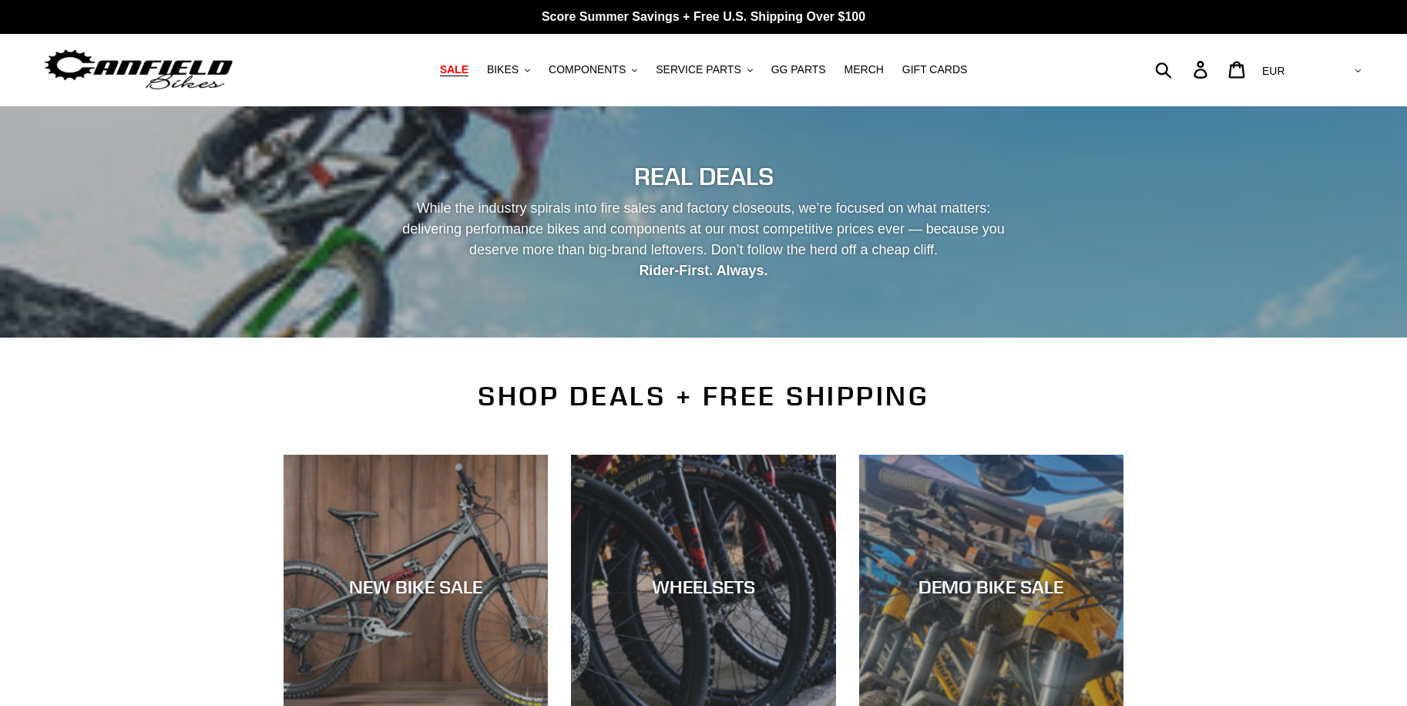
scroll to position [2003, 0]
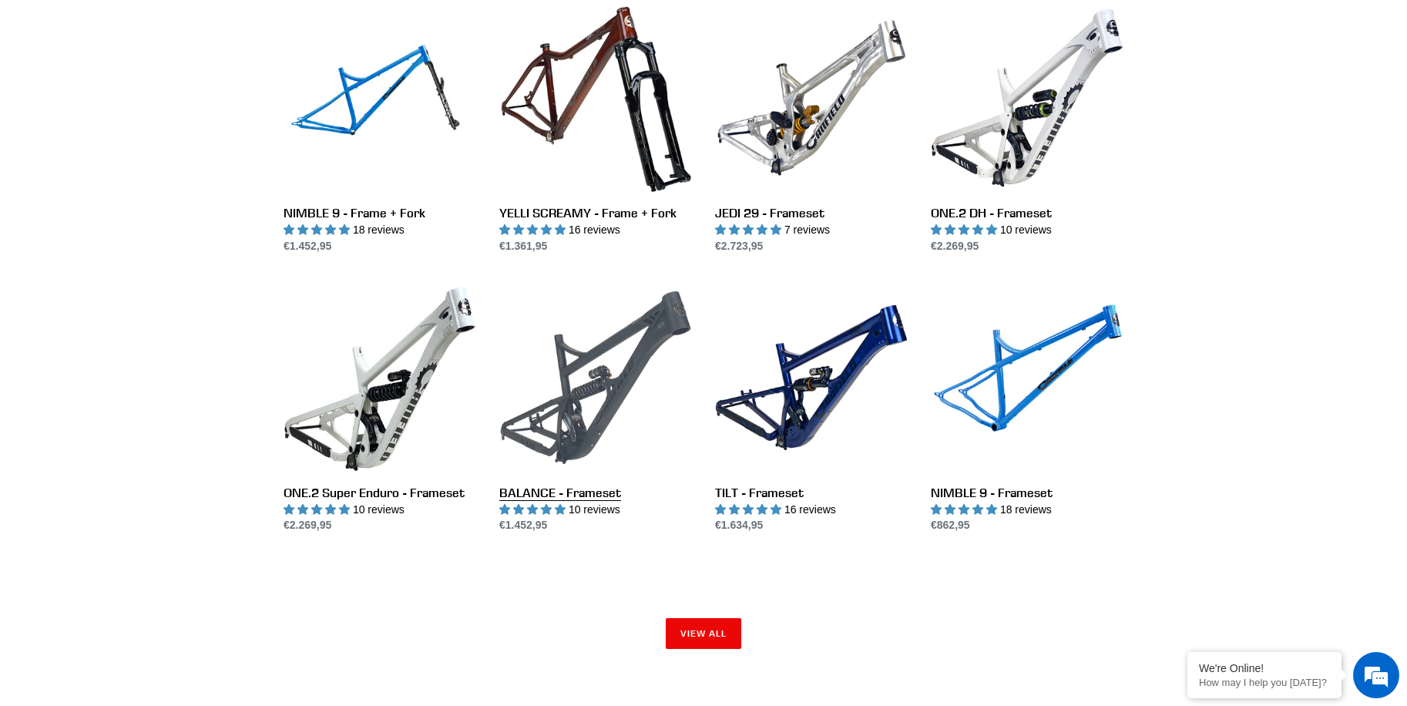
click at [573, 417] on link "BALANCE - Frameset" at bounding box center [595, 407] width 193 height 253
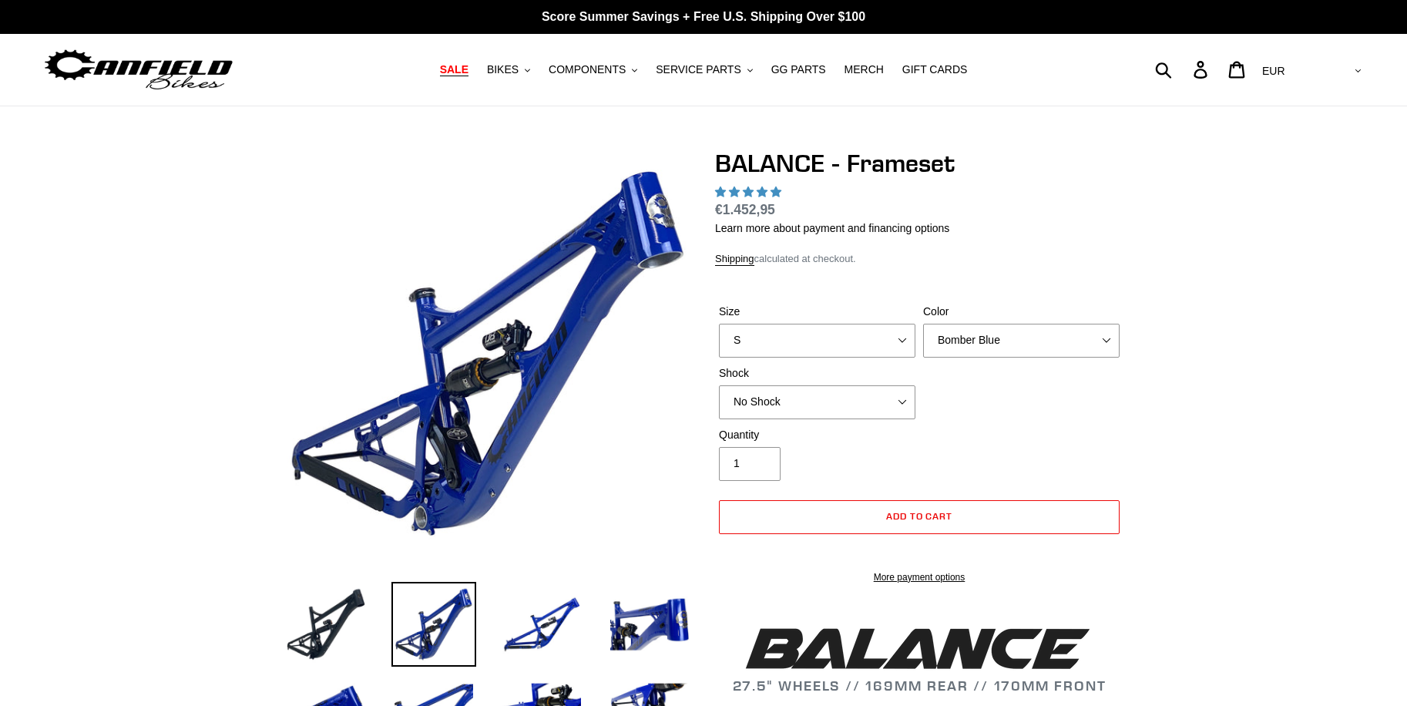
select select "highest-rating"
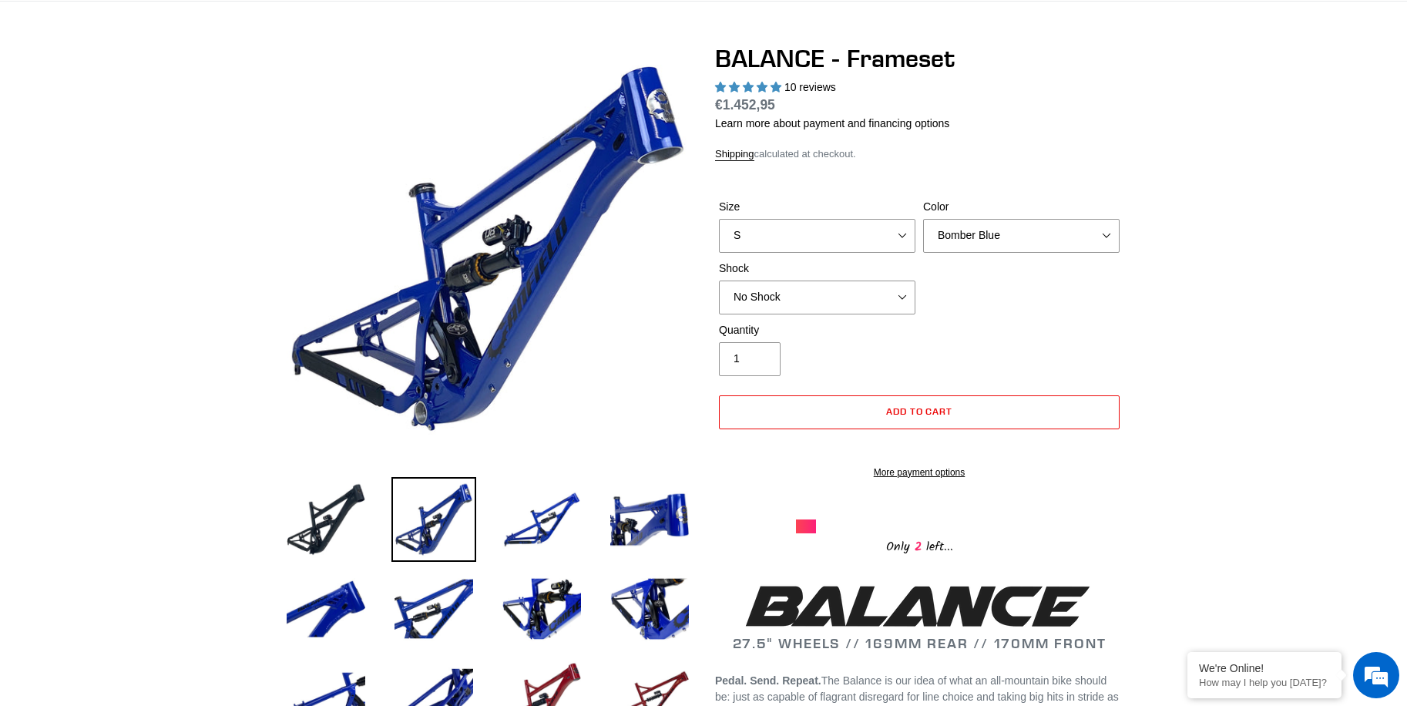
scroll to position [77, 0]
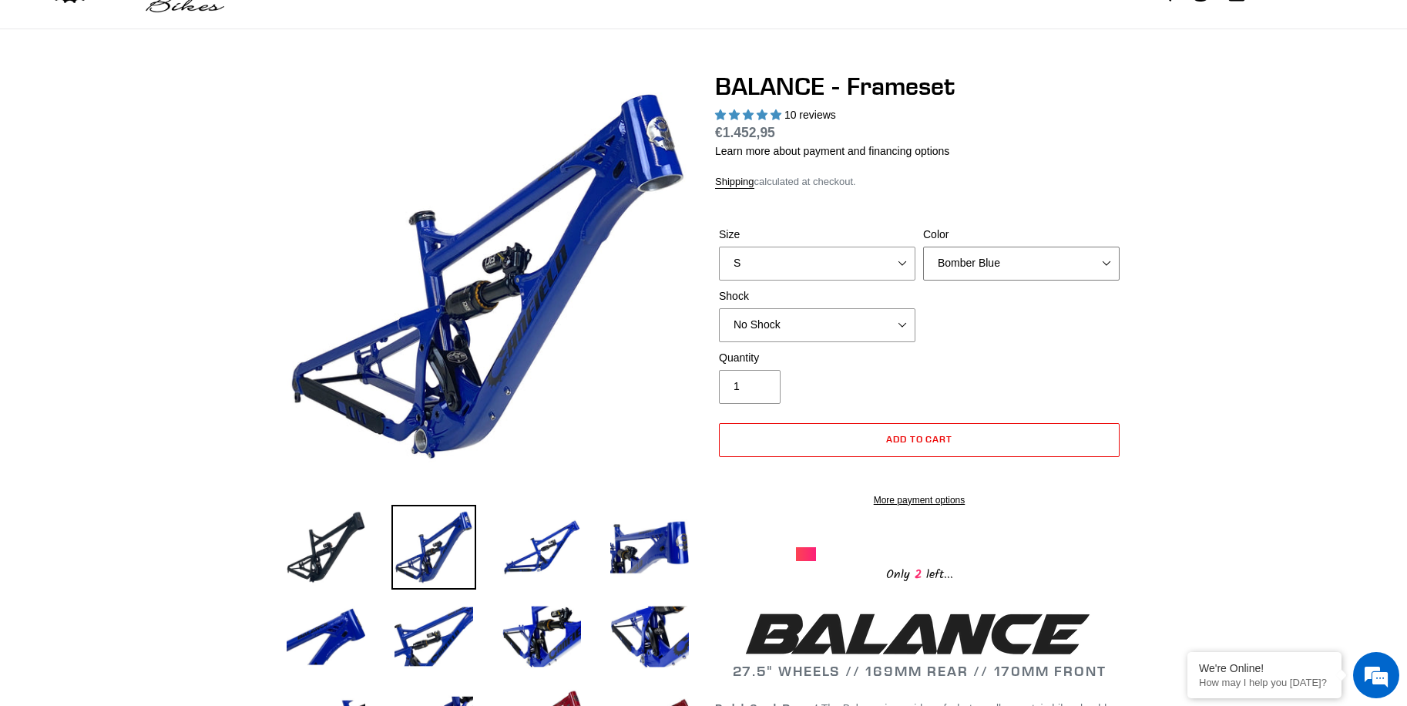
click at [1044, 274] on select "Bomber Blue Goat's Blood Stealth Black" at bounding box center [1021, 264] width 196 height 34
click at [923, 247] on select "Bomber Blue Goat's Blood Stealth Black" at bounding box center [1021, 264] width 196 height 34
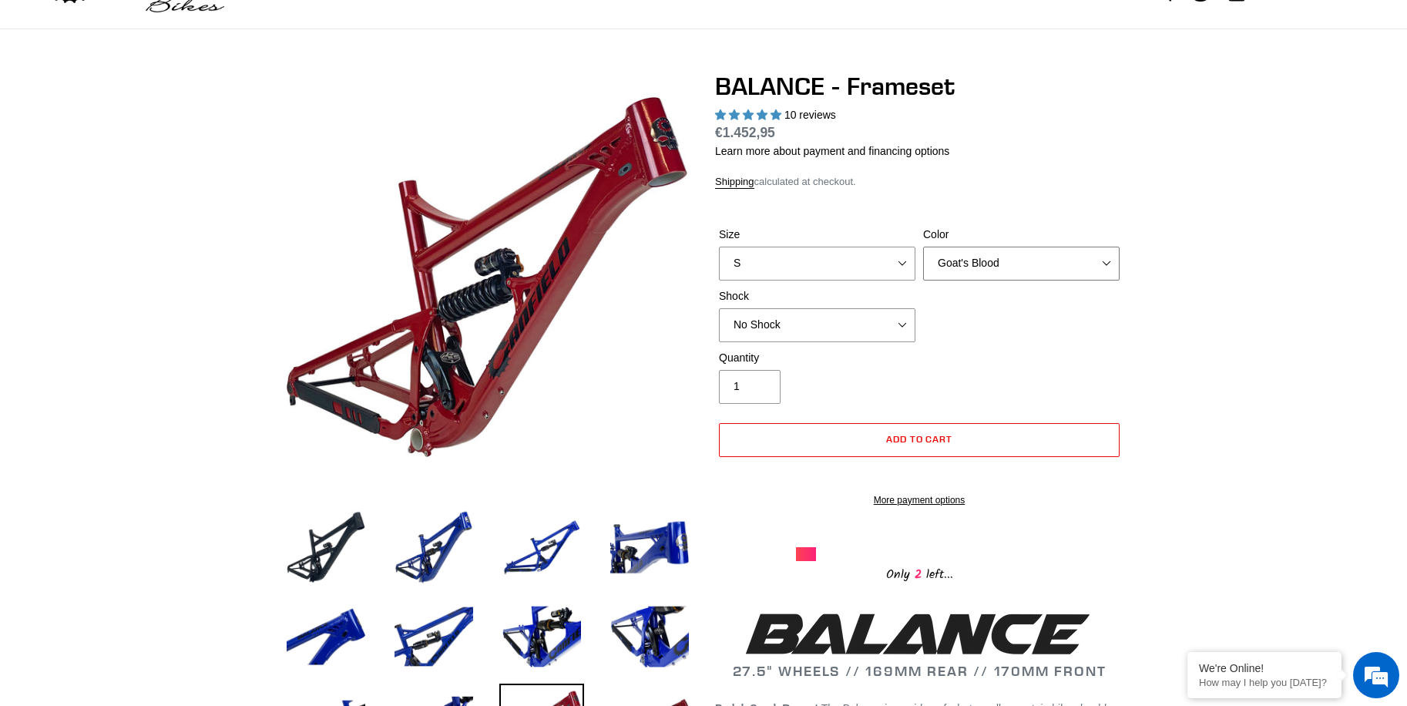
click at [1025, 260] on select "Bomber Blue Goat's Blood Stealth Black" at bounding box center [1021, 264] width 196 height 34
click at [923, 247] on select "Bomber Blue Goat's Blood Stealth Black" at bounding box center [1021, 264] width 196 height 34
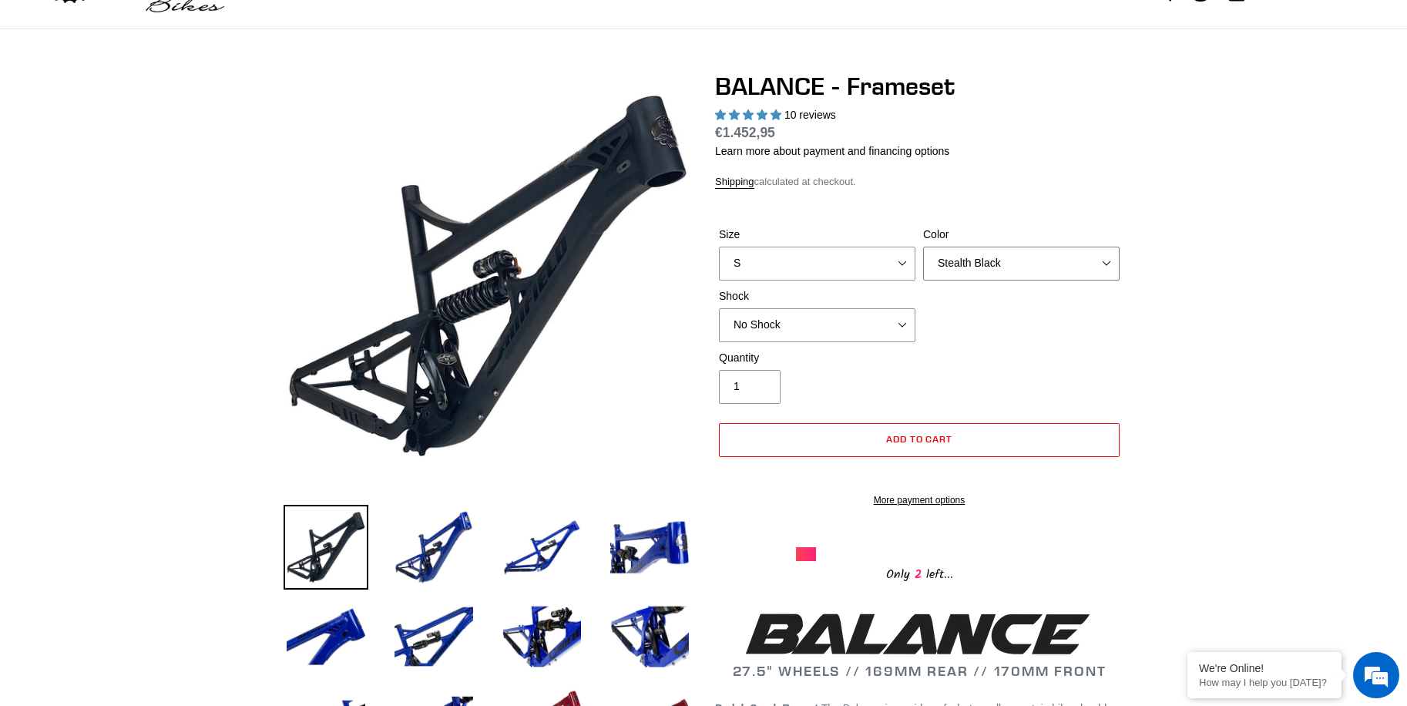
click at [1006, 264] on select "Bomber Blue Goat's Blood Stealth Black" at bounding box center [1021, 264] width 196 height 34
select select "Goat's Blood"
click at [923, 247] on select "Bomber Blue Goat's Blood Stealth Black" at bounding box center [1021, 264] width 196 height 34
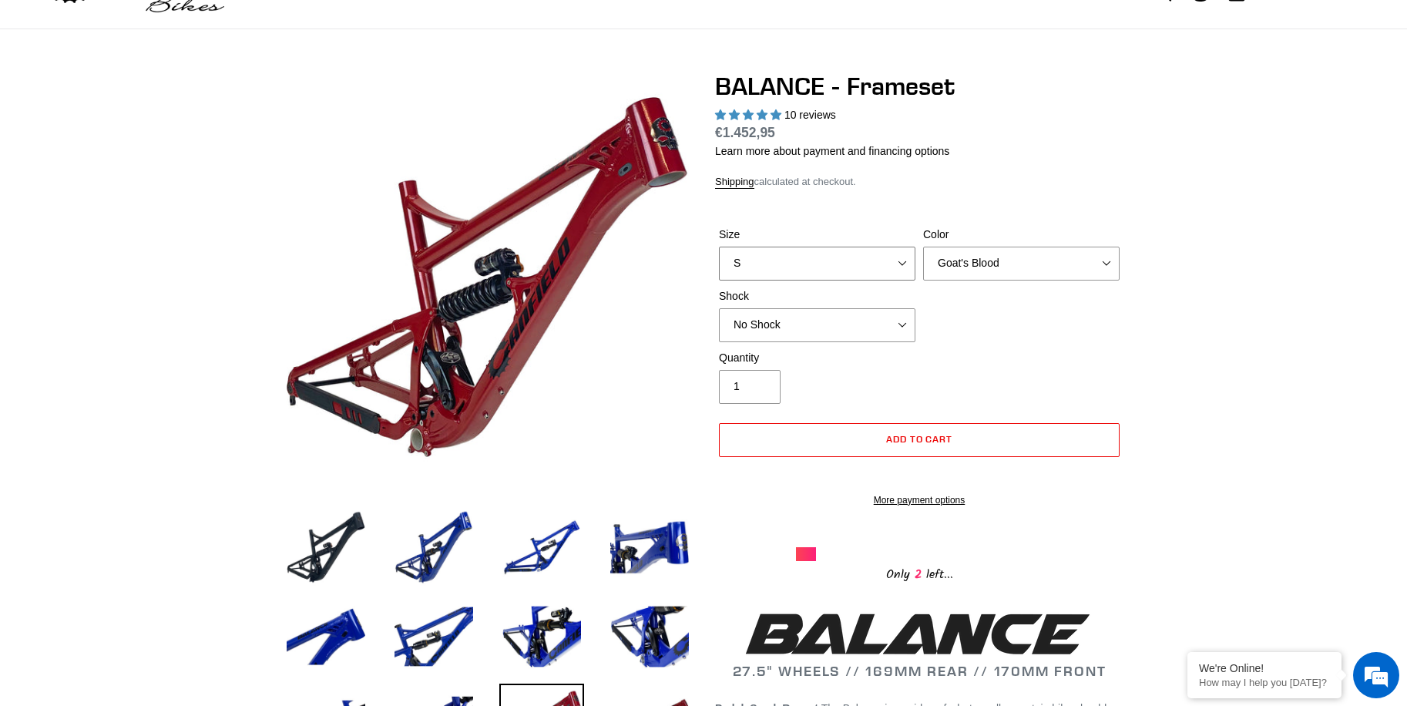
click at [838, 264] on select "S M L XL" at bounding box center [817, 264] width 196 height 34
click at [719, 247] on select "S M L XL" at bounding box center [817, 264] width 196 height 34
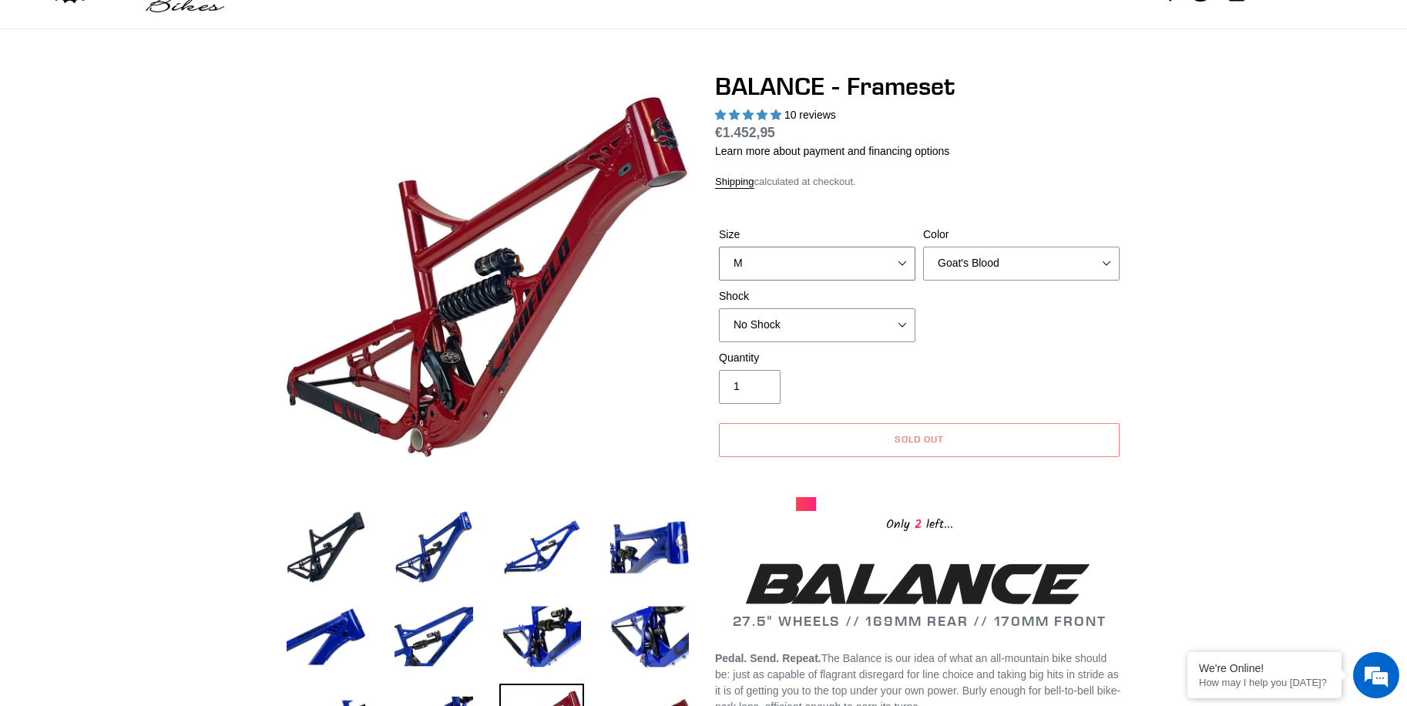
click at [806, 269] on select "S M L XL" at bounding box center [817, 264] width 196 height 34
click at [719, 247] on select "S M L XL" at bounding box center [817, 264] width 196 height 34
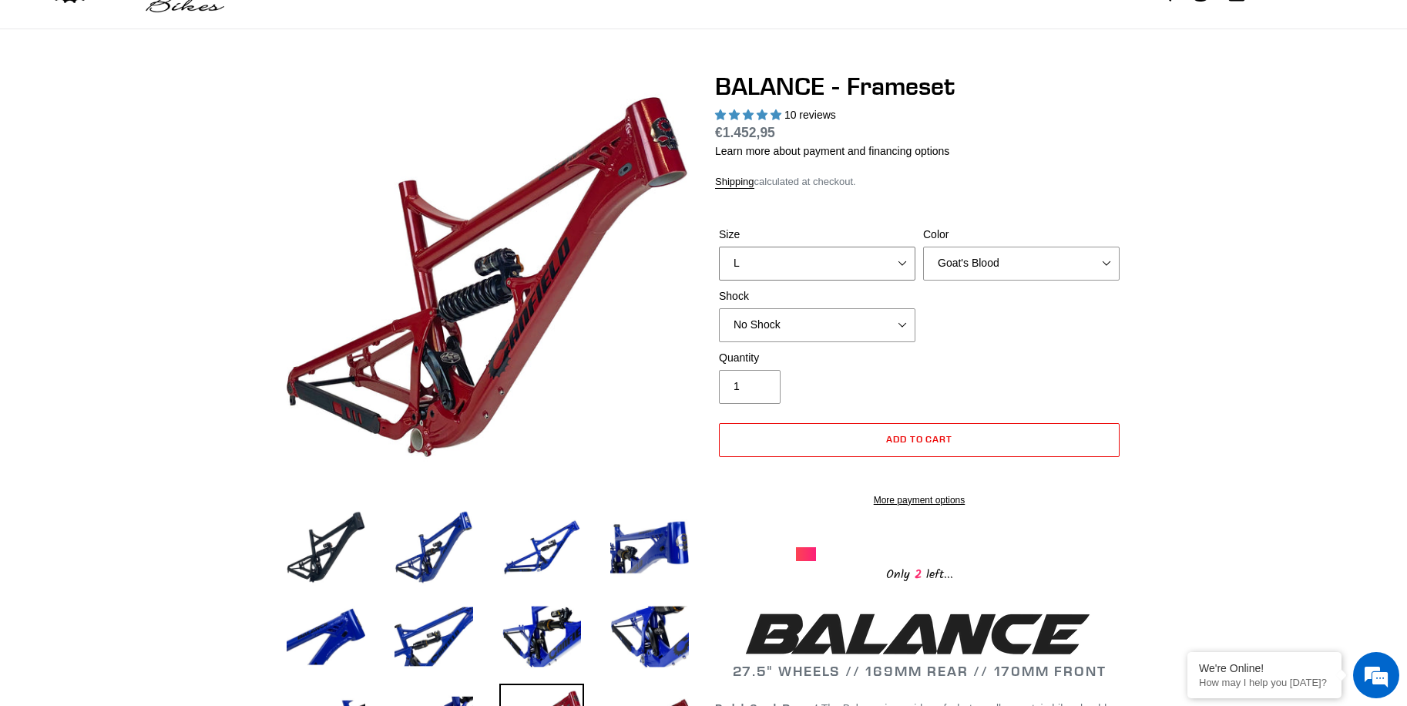
click at [791, 267] on select "S M L XL" at bounding box center [817, 264] width 196 height 34
select select "M"
click at [719, 247] on select "S M L XL" at bounding box center [817, 264] width 196 height 34
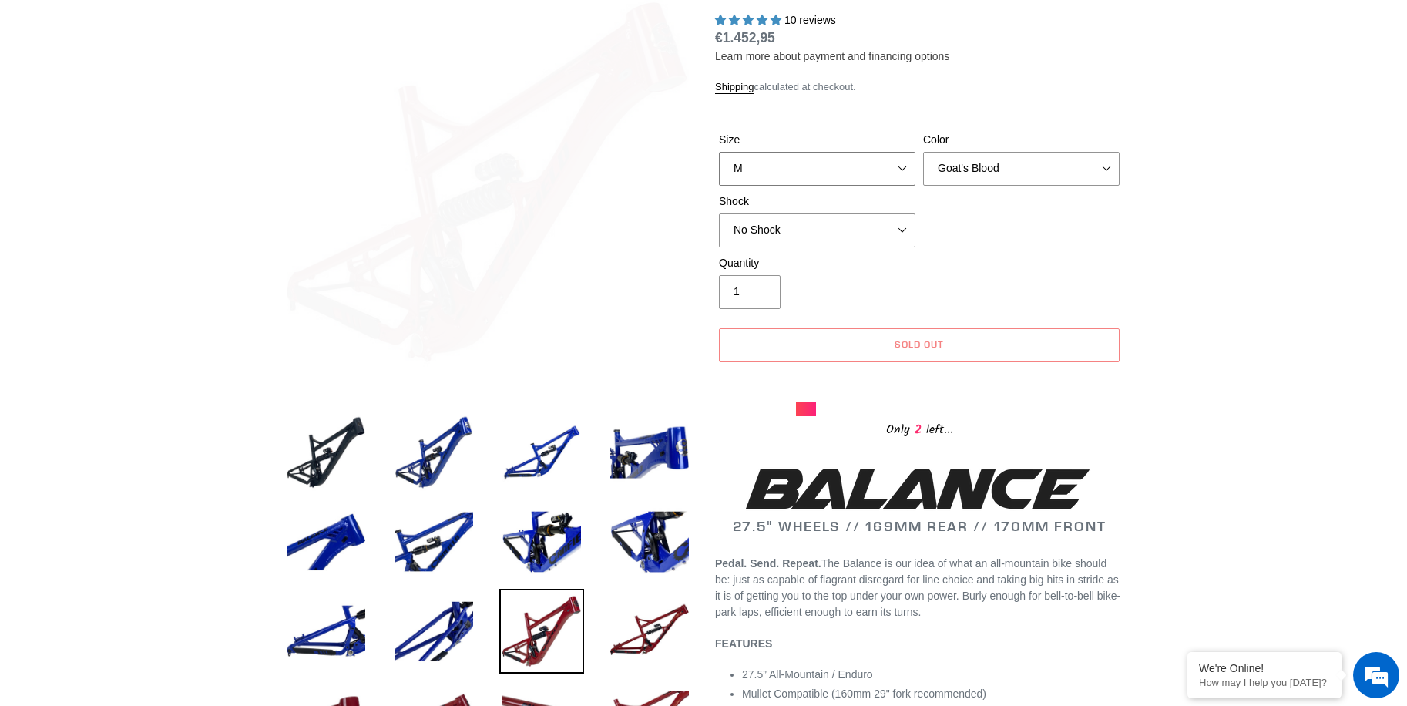
scroll to position [154, 0]
